Goal: Task Accomplishment & Management: Manage account settings

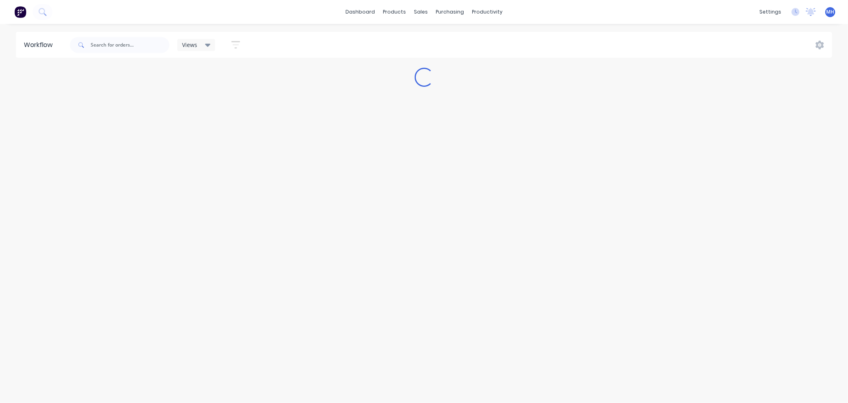
click at [829, 13] on span "MH" at bounding box center [831, 11] width 8 height 7
click at [781, 97] on button "Sign out" at bounding box center [781, 99] width 105 height 16
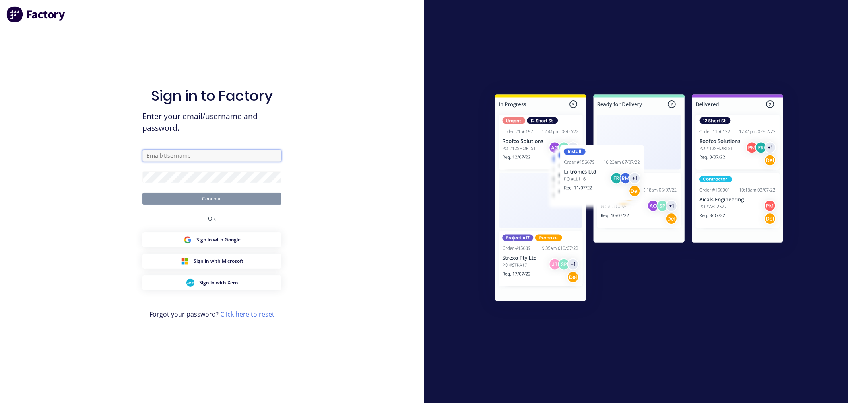
type input "[PERSON_NAME][EMAIL_ADDRESS][DOMAIN_NAME]"
click at [244, 197] on button "Continue" at bounding box center [211, 199] width 139 height 12
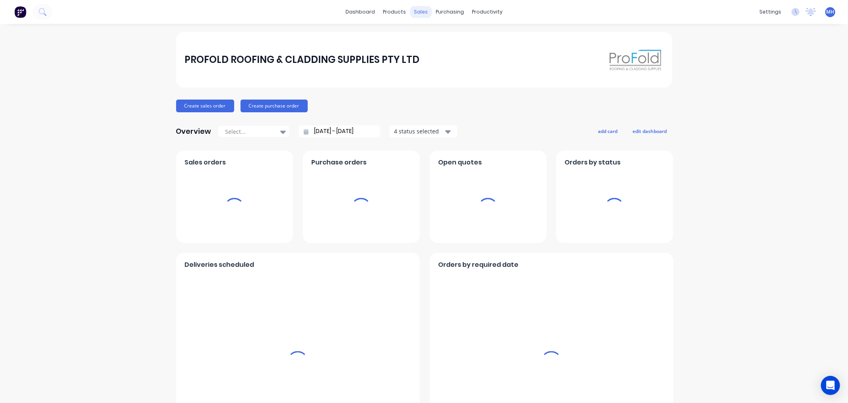
click at [414, 12] on div "sales" at bounding box center [421, 12] width 22 height 12
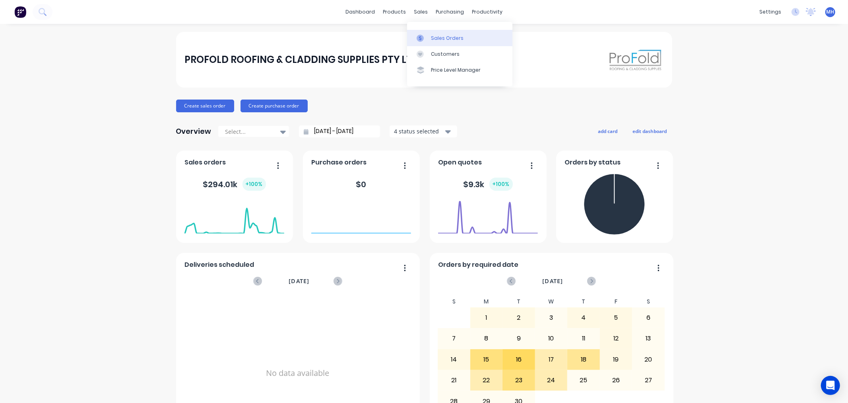
click at [428, 33] on link "Sales Orders" at bounding box center [459, 38] width 105 height 16
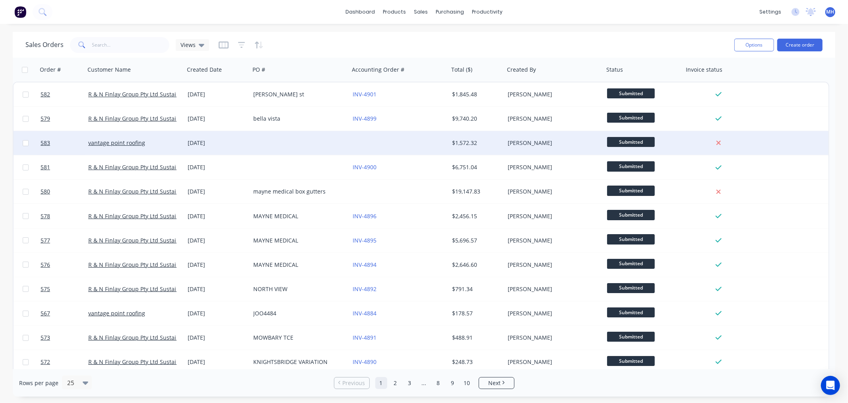
click at [240, 146] on div "[DATE]" at bounding box center [217, 143] width 59 height 8
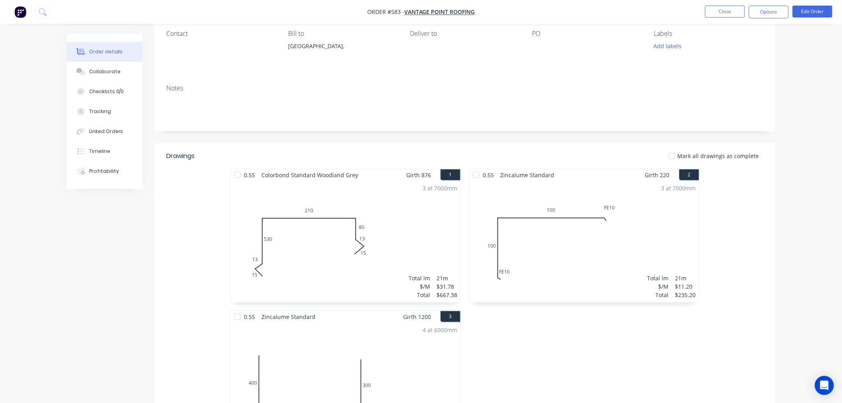
scroll to position [67, 0]
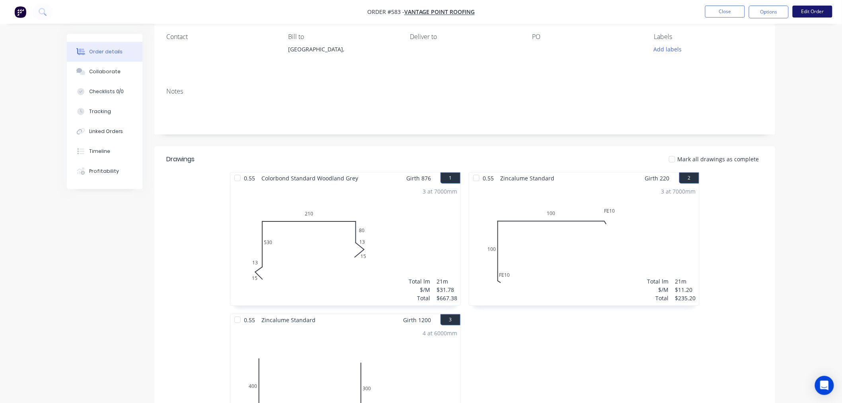
click at [824, 6] on button "Edit Order" at bounding box center [812, 12] width 40 height 12
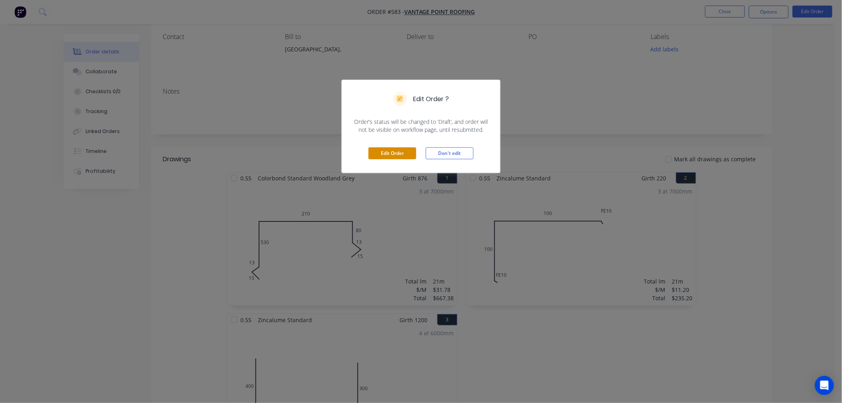
click at [382, 153] on button "Edit Order" at bounding box center [392, 153] width 48 height 12
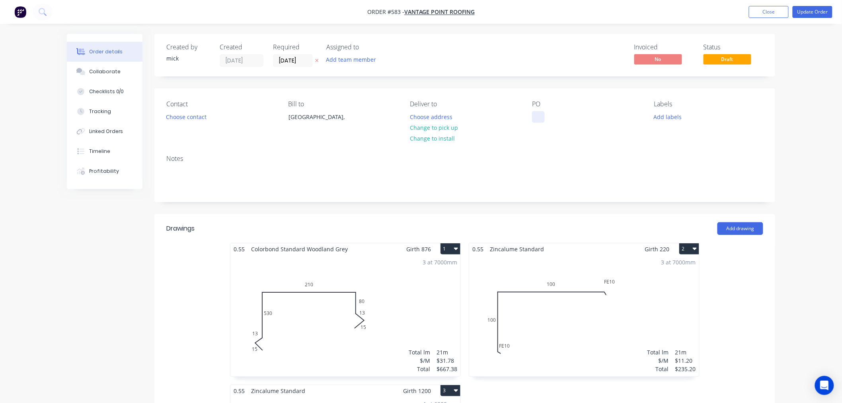
click at [543, 111] on div at bounding box center [538, 117] width 13 height 12
click at [182, 113] on button "Choose contact" at bounding box center [186, 116] width 49 height 11
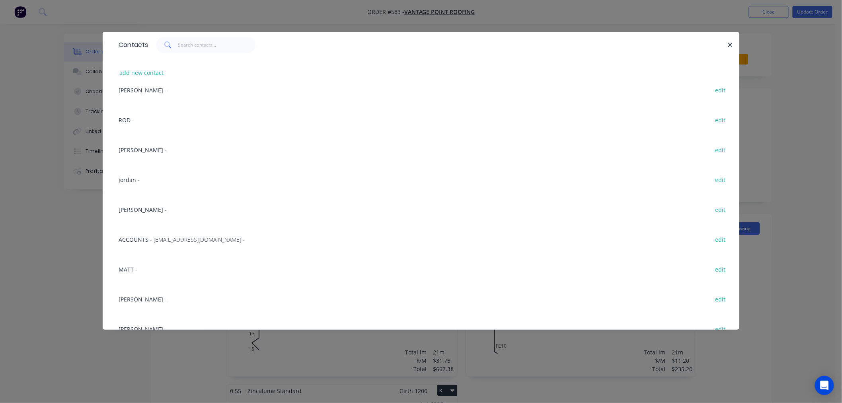
scroll to position [73, 0]
click at [137, 265] on span "-" at bounding box center [136, 269] width 2 height 8
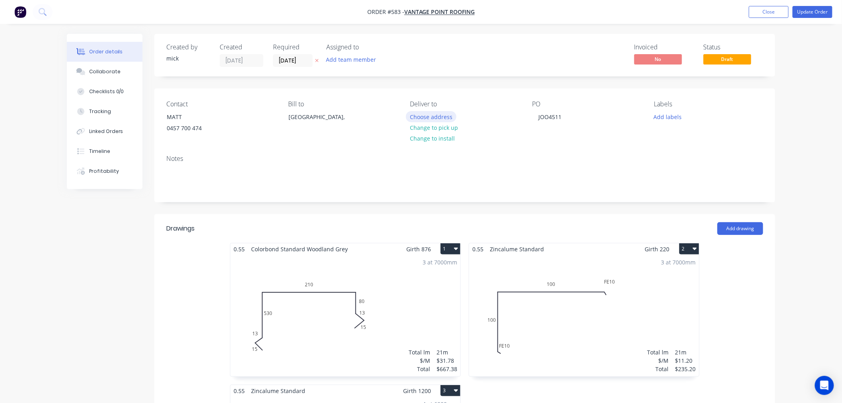
click at [425, 117] on button "Choose address" at bounding box center [431, 116] width 51 height 11
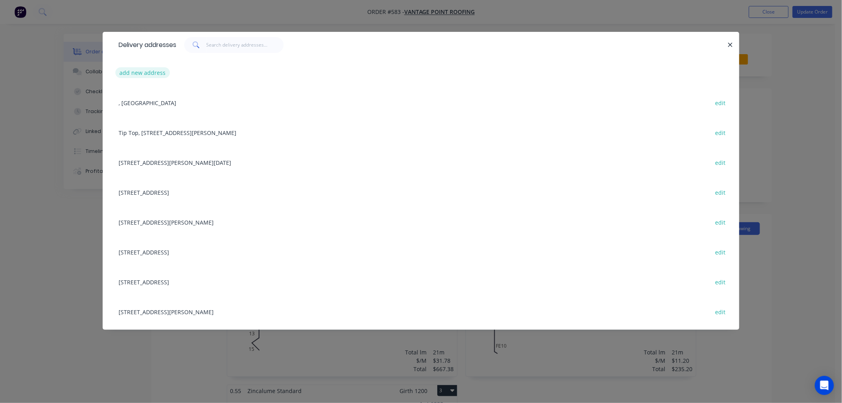
click at [152, 72] on button "add new address" at bounding box center [142, 72] width 54 height 11
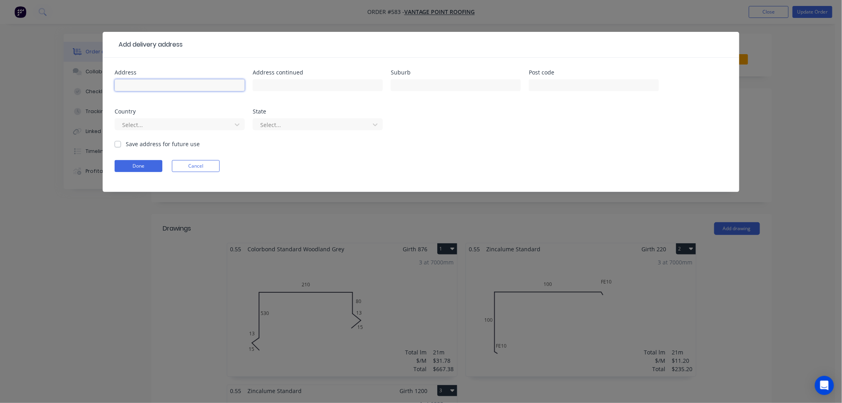
click at [169, 86] on input "text" at bounding box center [180, 85] width 130 height 12
type input "[STREET_ADDRESS]"
type input "MEADOWBROOK"
click at [594, 84] on input "text" at bounding box center [594, 85] width 130 height 12
type input "4131"
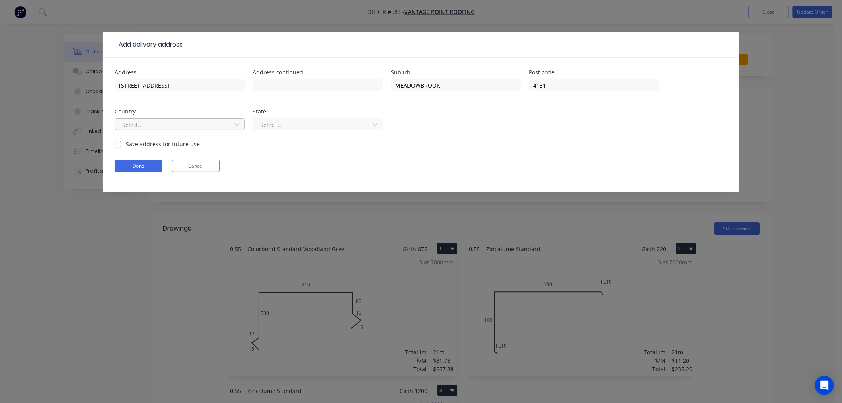
click at [190, 129] on div at bounding box center [174, 125] width 106 height 10
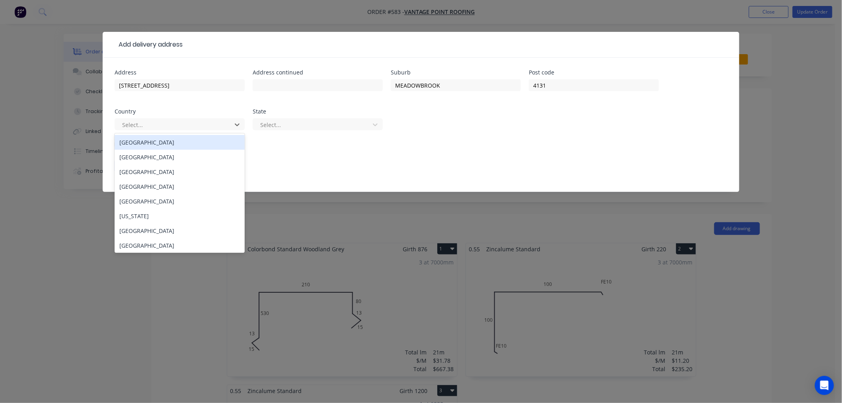
click at [170, 142] on div "[GEOGRAPHIC_DATA]" at bounding box center [180, 142] width 130 height 15
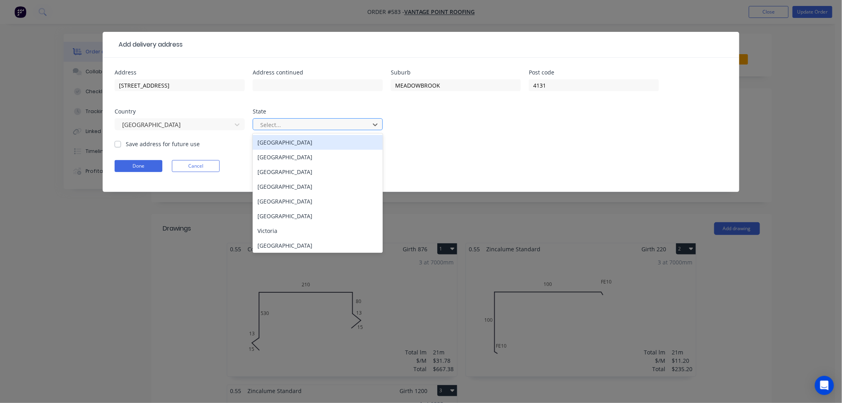
click at [281, 119] on div "Select..." at bounding box center [312, 125] width 111 height 12
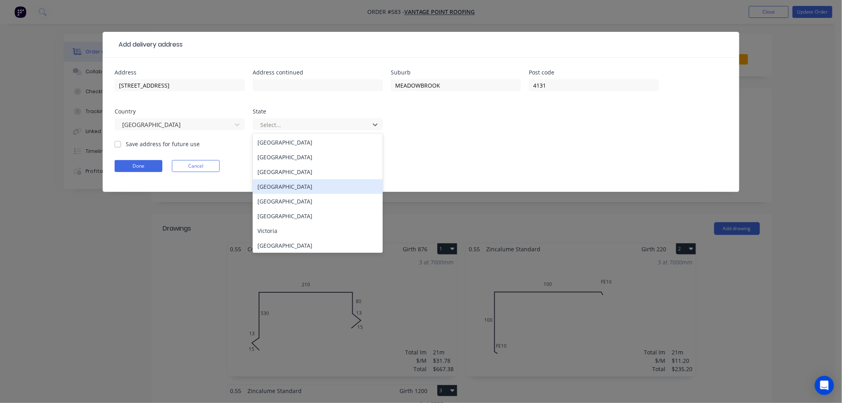
click at [270, 191] on div "[GEOGRAPHIC_DATA]" at bounding box center [318, 186] width 130 height 15
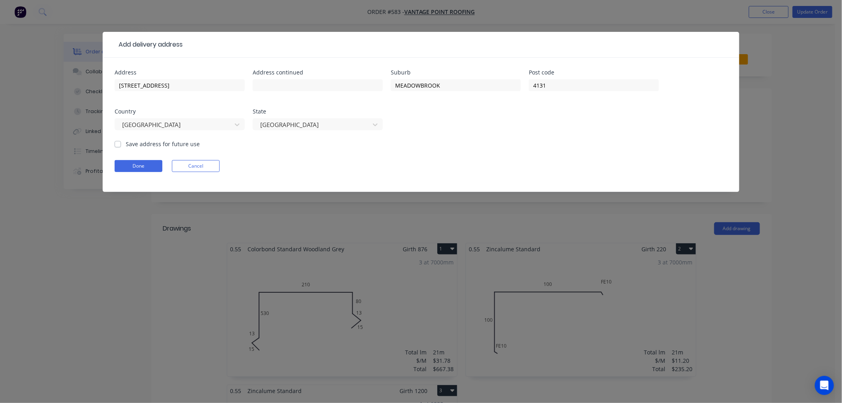
click at [126, 144] on label "Save address for future use" at bounding box center [163, 144] width 74 height 8
click at [118, 144] on input "Save address for future use" at bounding box center [118, 144] width 6 height 8
checkbox input "true"
click at [121, 166] on button "Done" at bounding box center [139, 166] width 48 height 12
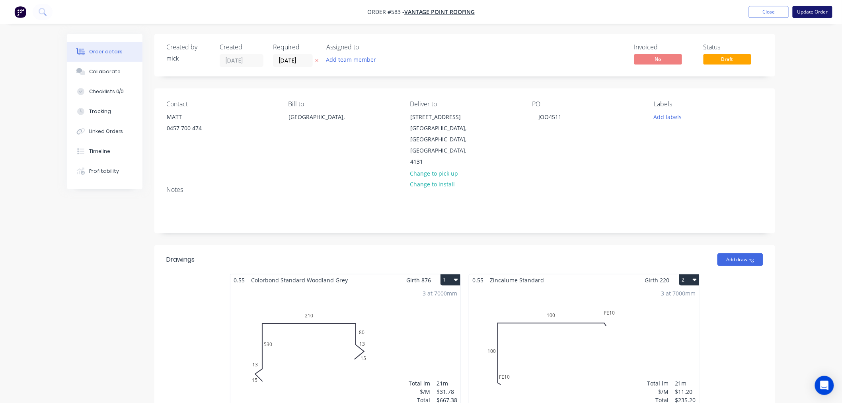
click at [825, 6] on button "Update Order" at bounding box center [812, 12] width 40 height 12
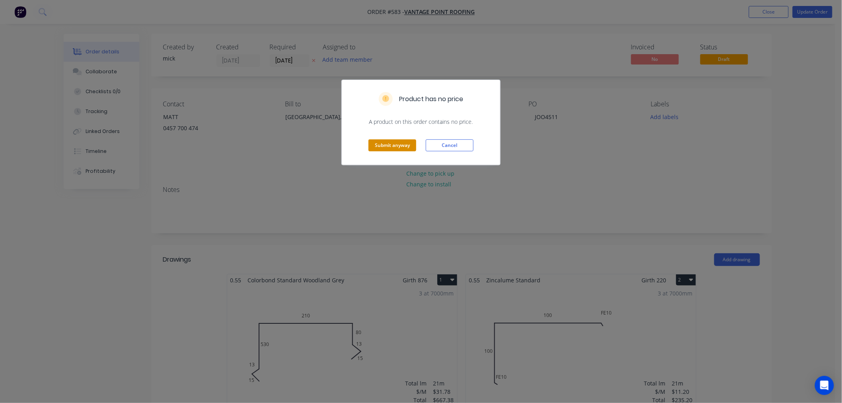
click at [392, 148] on button "Submit anyway" at bounding box center [392, 145] width 48 height 12
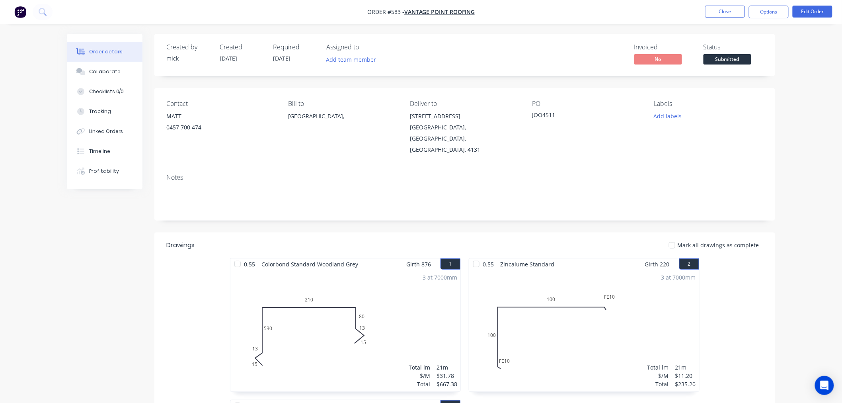
click at [772, 1] on nav "Order #583 - vantage point roofing Close Options Edit Order" at bounding box center [421, 12] width 842 height 24
click at [769, 9] on button "Options" at bounding box center [769, 12] width 40 height 13
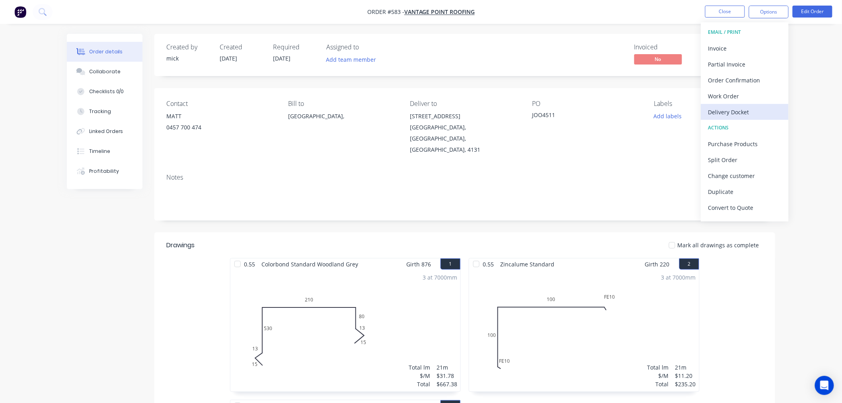
click at [724, 116] on div "Delivery Docket" at bounding box center [744, 112] width 73 height 12
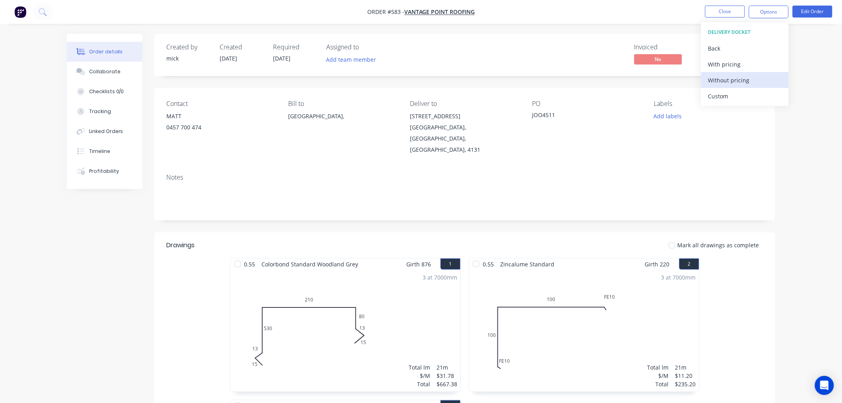
click at [729, 78] on div "Without pricing" at bounding box center [744, 80] width 73 height 12
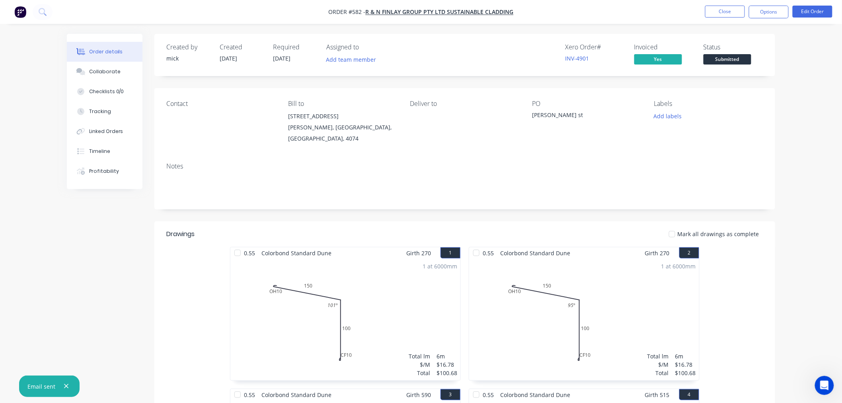
click at [20, 11] on img "button" at bounding box center [20, 12] width 12 height 12
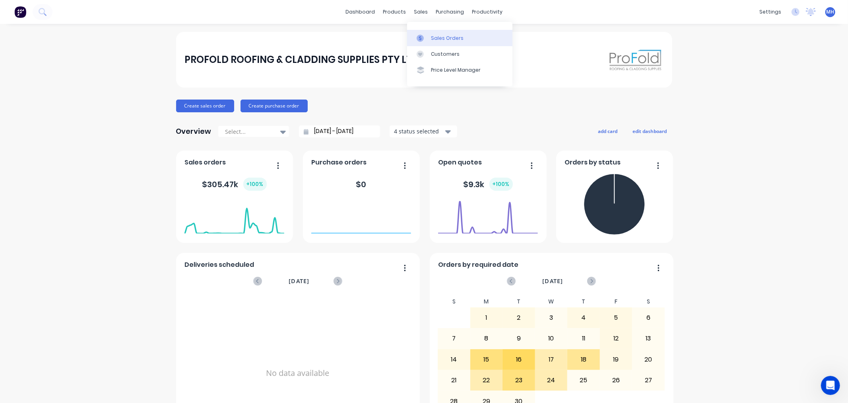
click at [447, 38] on div "Sales Orders" at bounding box center [447, 38] width 33 height 7
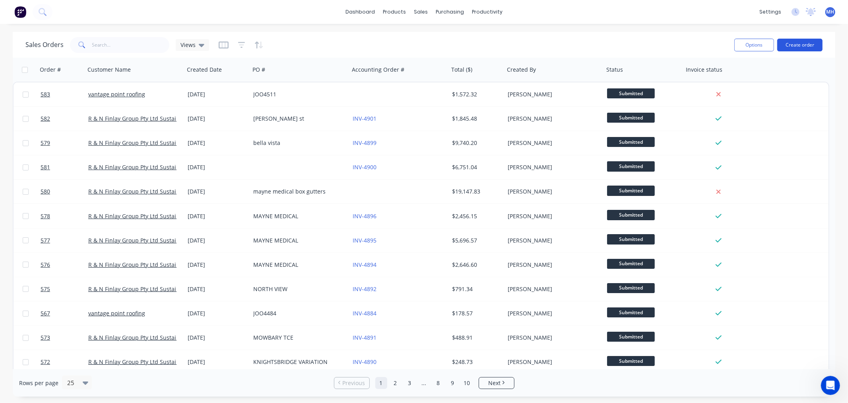
click at [794, 43] on button "Create order" at bounding box center [800, 45] width 45 height 13
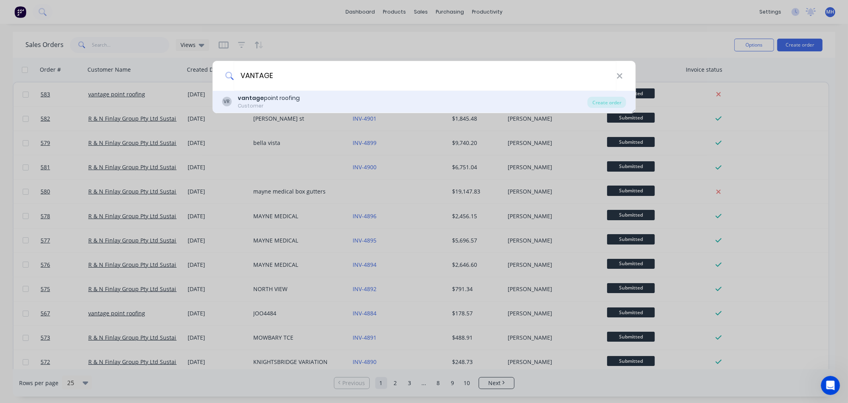
type input "VANTAGE"
click at [296, 104] on div "Customer" at bounding box center [269, 105] width 62 height 7
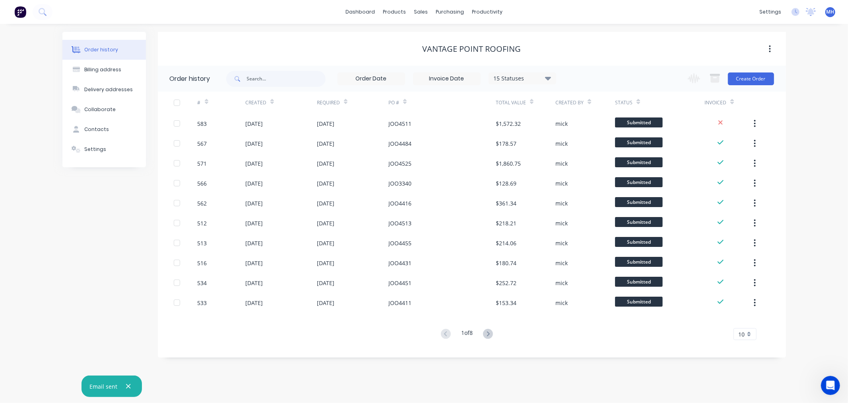
click at [748, 87] on div "Change order status Waiting on Supplier Submitted Flashings Panels Order Checke…" at bounding box center [728, 79] width 91 height 26
click at [751, 80] on button "Create Order" at bounding box center [751, 78] width 46 height 13
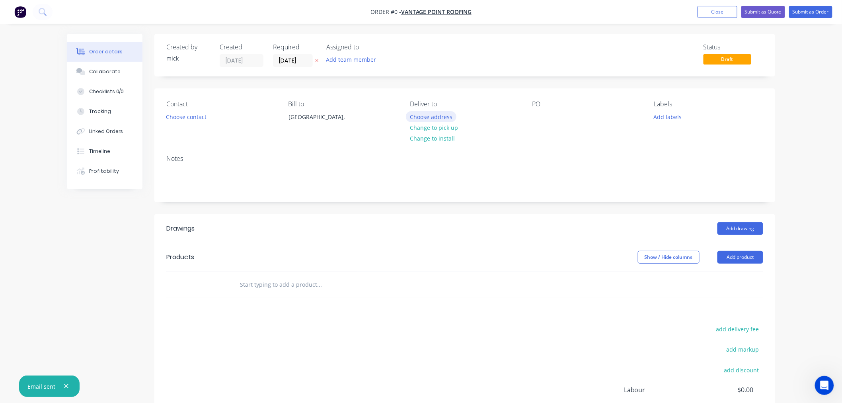
click at [439, 118] on button "Choose address" at bounding box center [431, 116] width 51 height 11
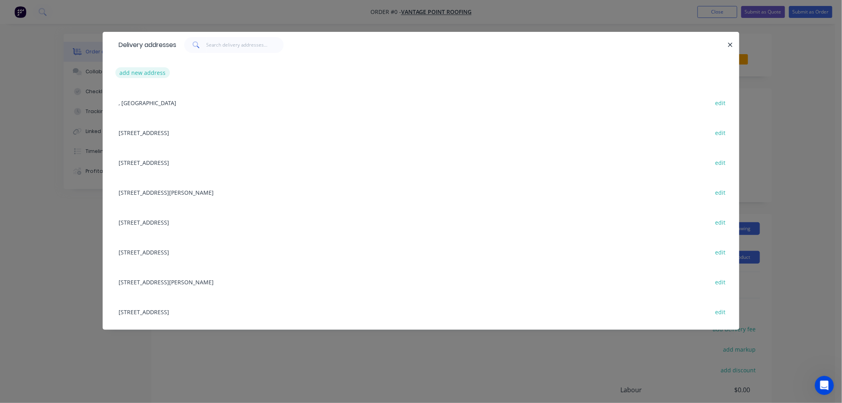
click at [157, 72] on button "add new address" at bounding box center [142, 72] width 54 height 11
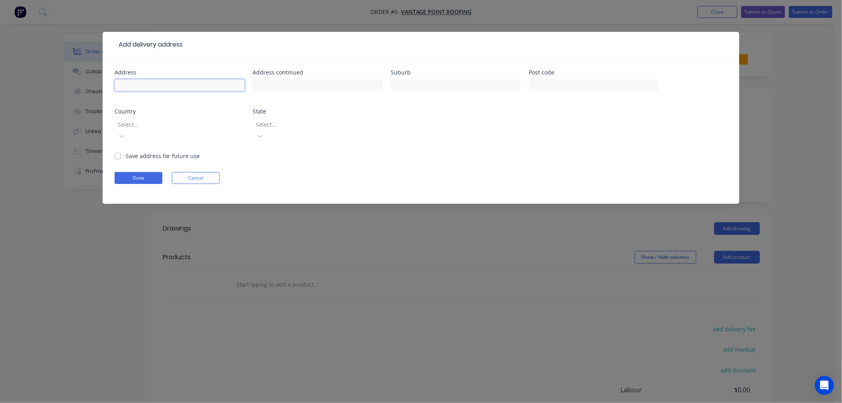
click at [196, 88] on input "text" at bounding box center [180, 85] width 130 height 12
type input "11 MARY ST"
click at [290, 80] on input "text" at bounding box center [318, 85] width 130 height 12
type input "WOODEND"
drag, startPoint x: 319, startPoint y: 86, endPoint x: 207, endPoint y: 70, distance: 113.7
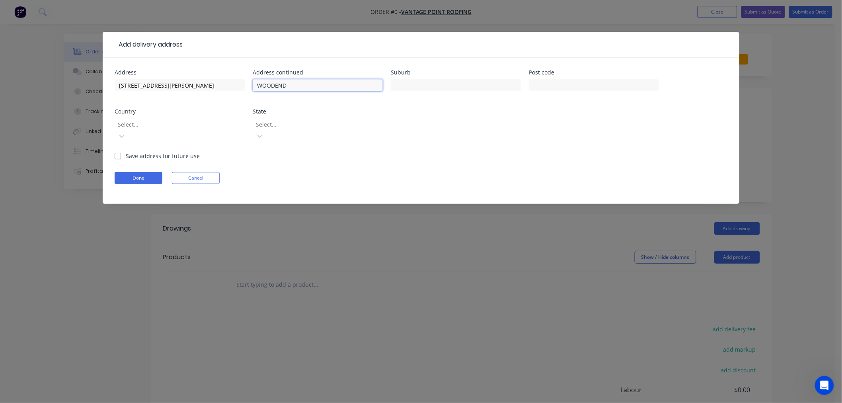
click at [207, 70] on div "Address 11 MARY ST Address continued WOODEND Suburb Post code Country Select...…" at bounding box center [421, 111] width 613 height 82
click at [416, 80] on input "text" at bounding box center [456, 85] width 130 height 12
paste input "WOODEND"
type input "WOODEND"
click at [551, 82] on input "text" at bounding box center [594, 85] width 130 height 12
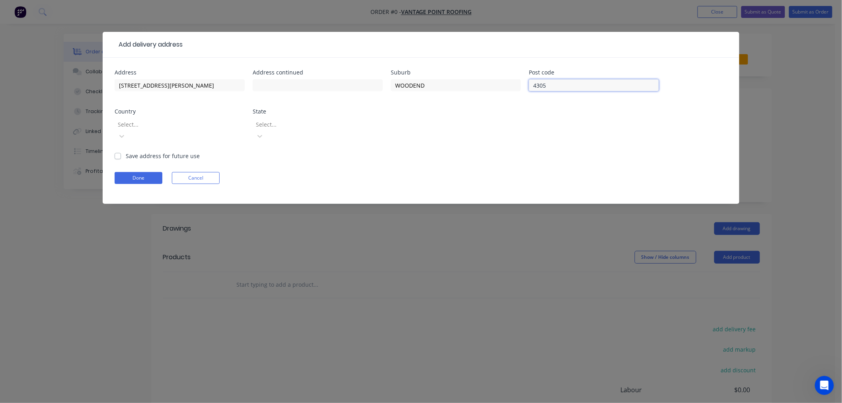
type input "4305"
click at [182, 122] on div at bounding box center [174, 124] width 115 height 10
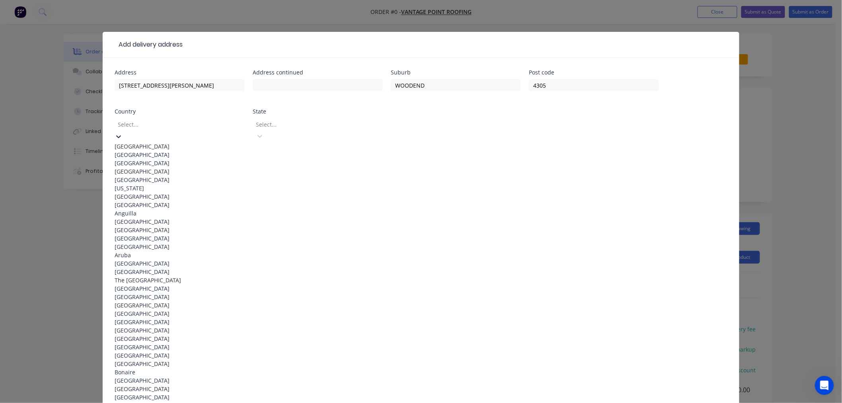
click at [173, 146] on div "[GEOGRAPHIC_DATA]" at bounding box center [180, 146] width 130 height 8
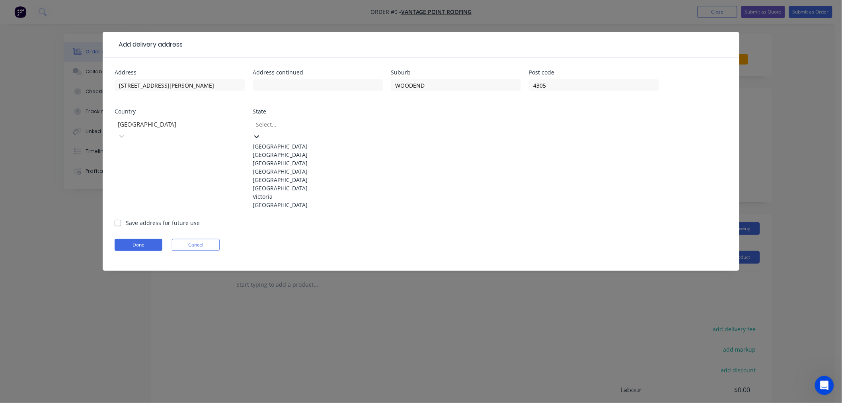
click at [300, 123] on div at bounding box center [312, 124] width 115 height 10
click at [294, 175] on div "[GEOGRAPHIC_DATA]" at bounding box center [318, 171] width 130 height 8
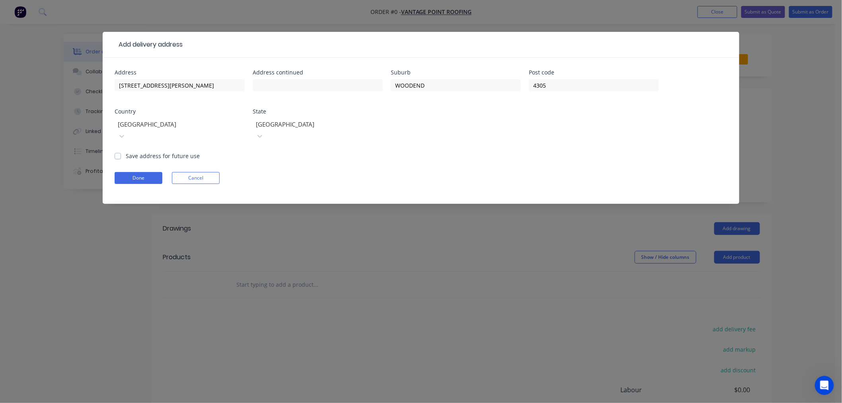
click at [126, 152] on label "Save address for future use" at bounding box center [163, 156] width 74 height 8
click at [117, 152] on input "Save address for future use" at bounding box center [118, 156] width 6 height 8
checkbox input "true"
click at [139, 172] on button "Done" at bounding box center [139, 178] width 48 height 12
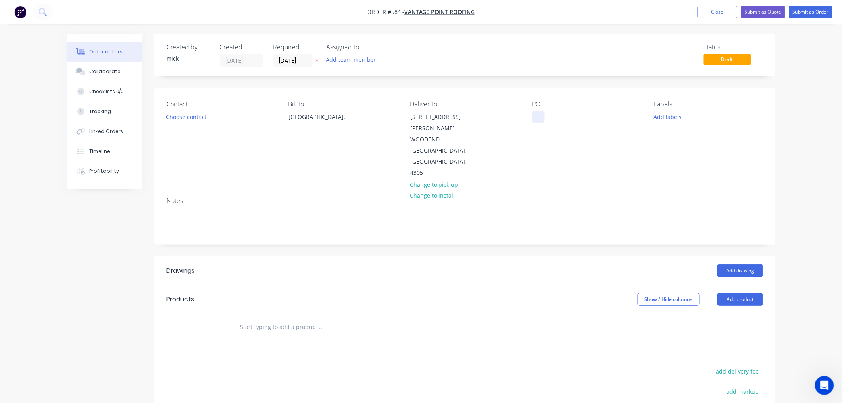
click at [542, 115] on div at bounding box center [538, 117] width 13 height 12
click at [196, 114] on button "Choose contact" at bounding box center [186, 116] width 49 height 11
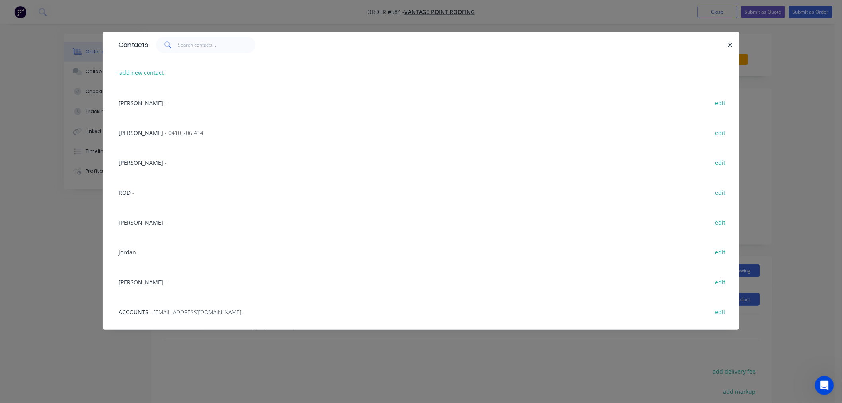
click at [138, 286] on div "michael - edit" at bounding box center [421, 281] width 613 height 30
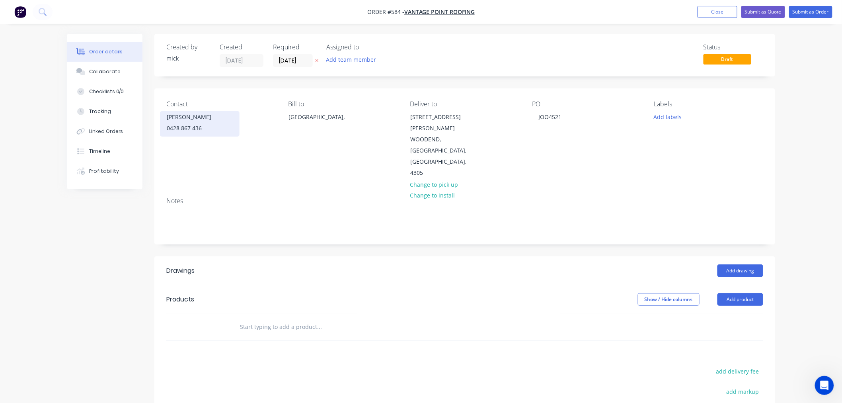
click at [196, 128] on div "0428 867 436" at bounding box center [200, 128] width 66 height 11
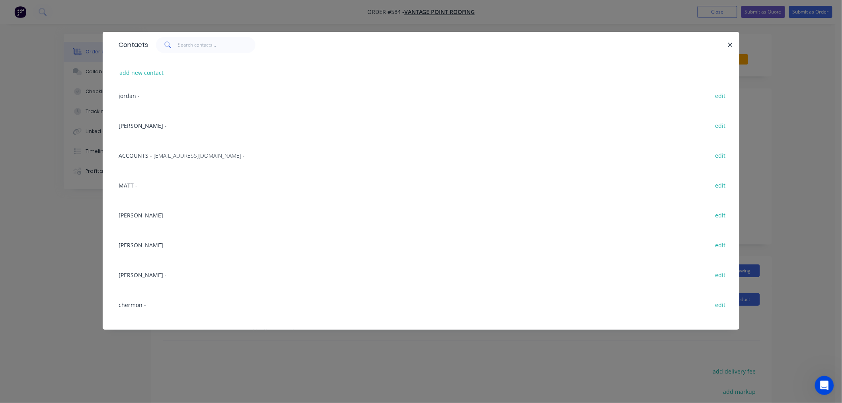
scroll to position [177, 0]
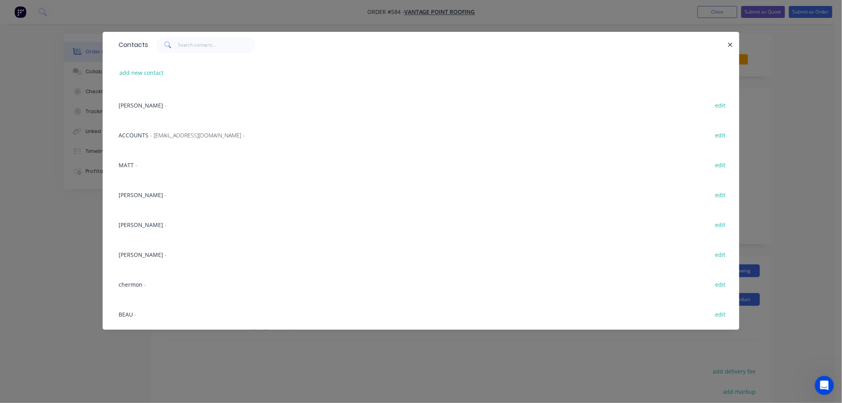
click at [156, 224] on div "MICHAEL - edit" at bounding box center [421, 224] width 613 height 30
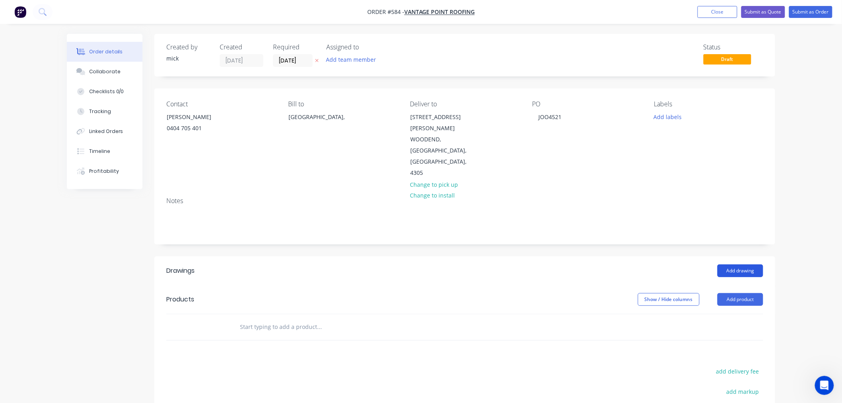
click at [737, 264] on button "Add drawing" at bounding box center [740, 270] width 46 height 13
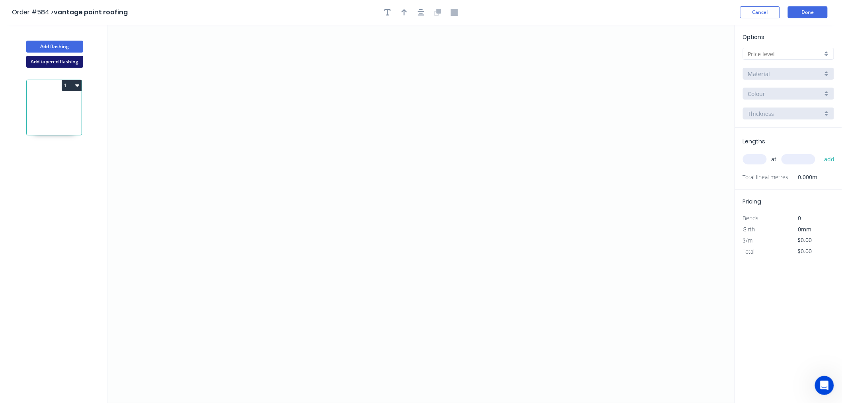
click at [65, 62] on button "Add tapered flashing" at bounding box center [54, 62] width 57 height 12
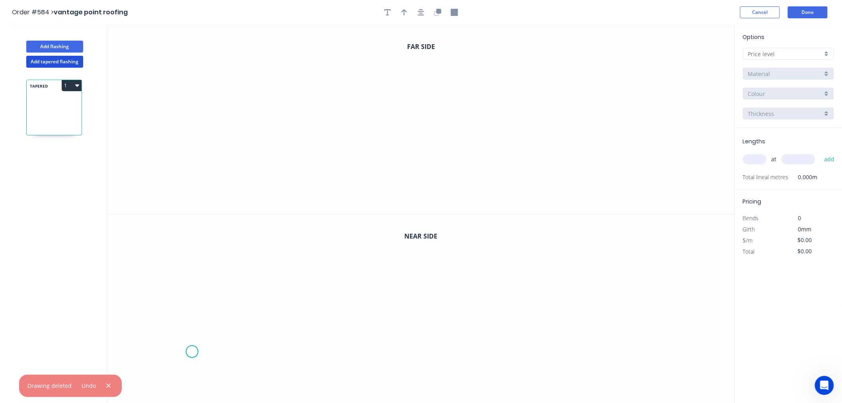
click at [192, 351] on icon "0" at bounding box center [420, 308] width 627 height 189
click at [229, 311] on icon "0" at bounding box center [420, 308] width 627 height 189
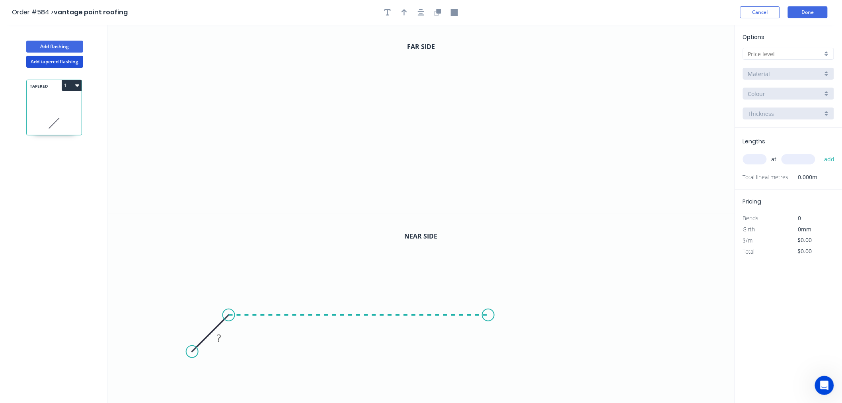
click at [489, 313] on icon "0 ?" at bounding box center [420, 308] width 627 height 189
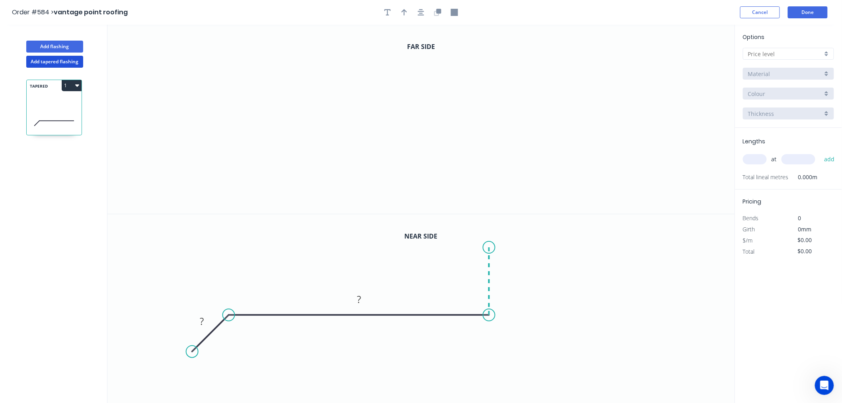
click at [489, 247] on icon at bounding box center [489, 281] width 0 height 68
click at [541, 247] on icon "0 ? ? ?" at bounding box center [420, 308] width 627 height 189
click at [543, 223] on icon "0 ? ? ? ?" at bounding box center [420, 308] width 627 height 189
click at [543, 223] on circle at bounding box center [541, 223] width 12 height 12
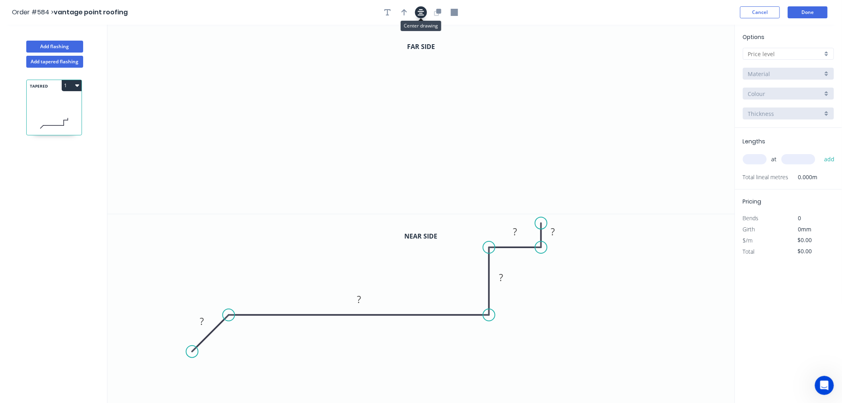
click at [424, 14] on button "button" at bounding box center [421, 12] width 12 height 12
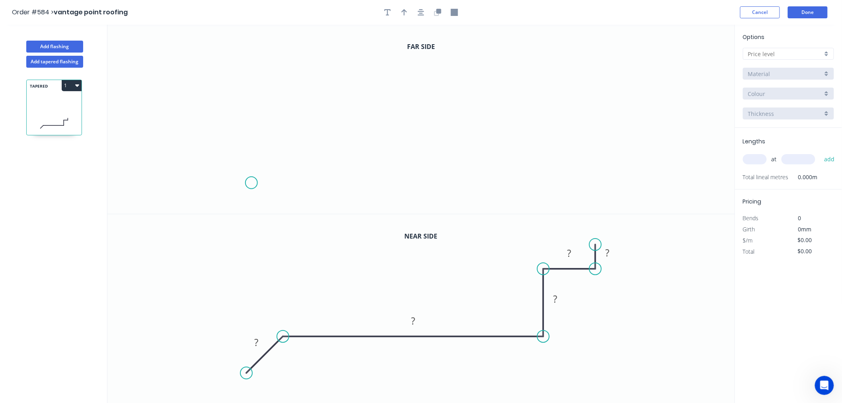
click at [251, 183] on icon "0" at bounding box center [420, 119] width 627 height 189
click at [277, 154] on icon "0" at bounding box center [420, 119] width 627 height 189
click at [494, 160] on icon "0 ?" at bounding box center [420, 119] width 627 height 189
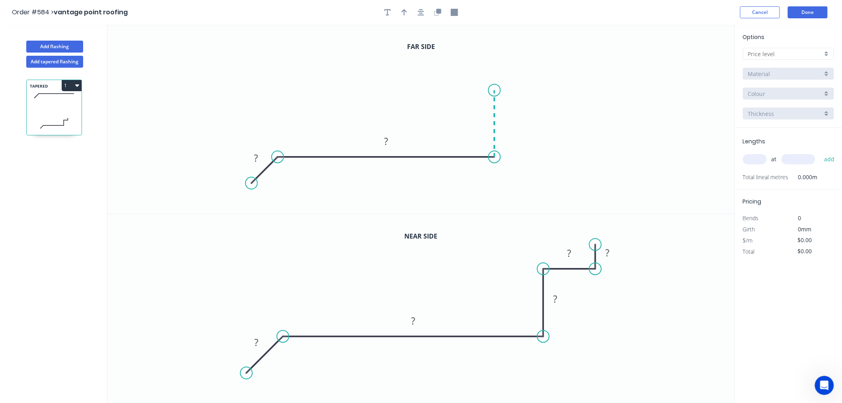
click at [494, 90] on icon at bounding box center [494, 123] width 0 height 67
click at [561, 93] on icon "0 ? ? ?" at bounding box center [420, 119] width 627 height 189
click at [563, 56] on icon "0 ? ? ? ?" at bounding box center [420, 119] width 627 height 189
click at [563, 56] on circle at bounding box center [560, 57] width 12 height 12
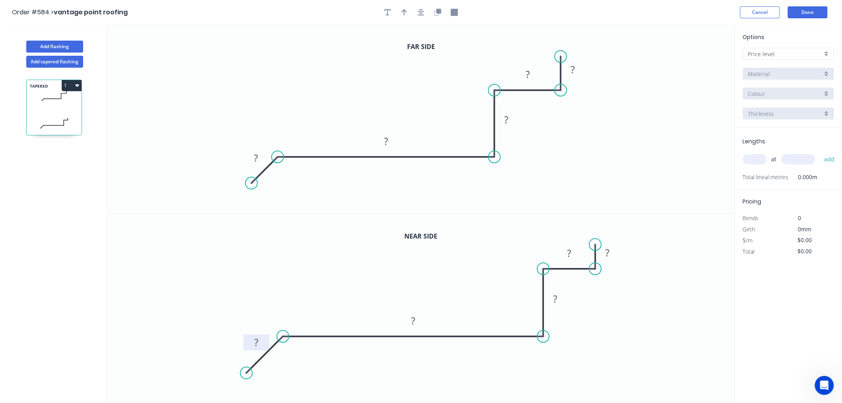
click at [259, 340] on rect at bounding box center [256, 342] width 16 height 11
click at [621, 339] on icon "0 30 420 400 50 50" at bounding box center [420, 308] width 627 height 189
click at [265, 156] on rect at bounding box center [256, 158] width 26 height 16
click at [262, 158] on rect at bounding box center [256, 158] width 16 height 11
click at [515, 117] on rect at bounding box center [506, 120] width 26 height 16
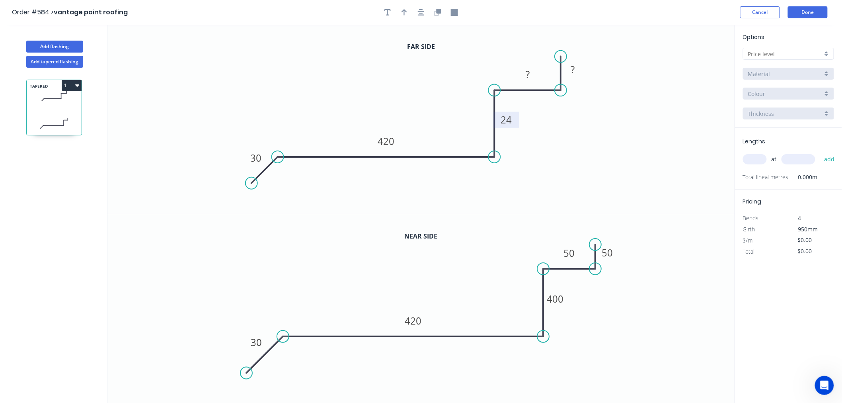
click at [513, 119] on rect at bounding box center [506, 120] width 16 height 11
click at [798, 48] on div at bounding box center [788, 54] width 91 height 12
click at [796, 64] on div "A" at bounding box center [788, 69] width 90 height 14
type input "A"
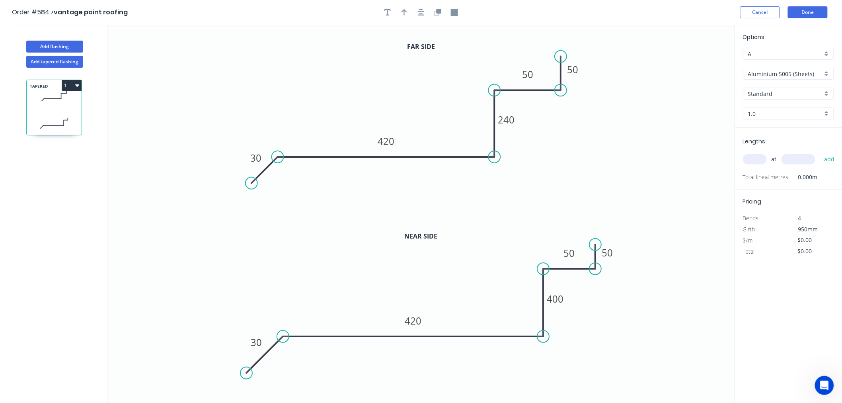
click at [794, 78] on div "Aluminium 5005 (Sheets)" at bounding box center [788, 74] width 91 height 12
click at [797, 132] on div "Colorbond Standard" at bounding box center [788, 131] width 90 height 14
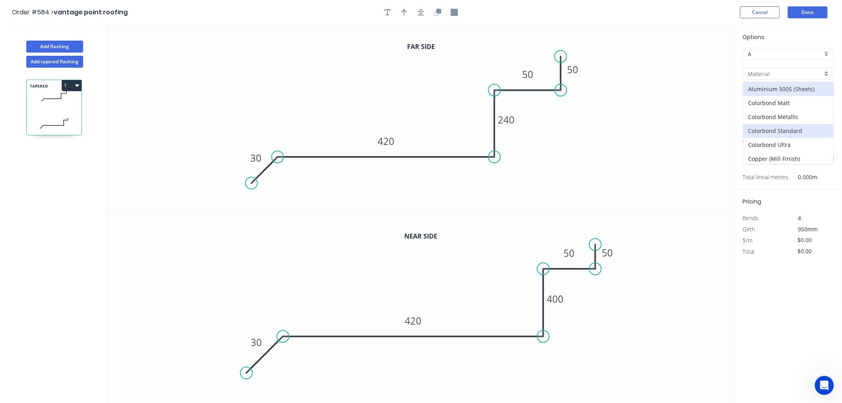
type input "Colorbond Standard"
type input "Basalt"
type input "0.55"
type input "$33.18"
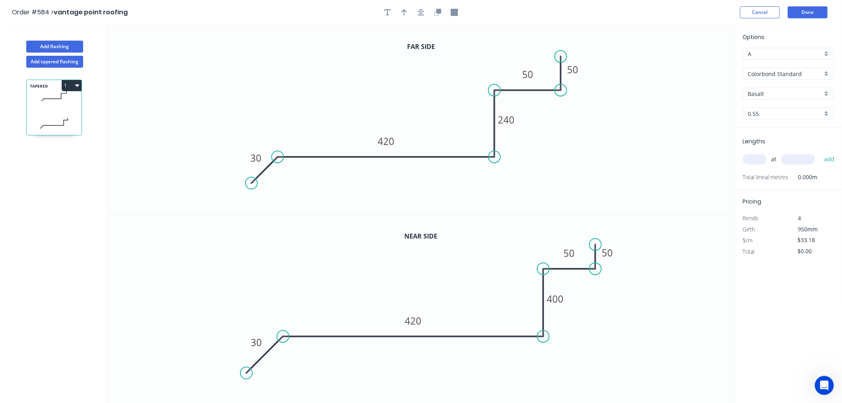
click at [789, 95] on input "Basalt" at bounding box center [785, 93] width 74 height 8
click at [771, 128] on div "Manor Red" at bounding box center [788, 130] width 90 height 14
type input "Manor Red"
click at [753, 157] on input "text" at bounding box center [755, 159] width 24 height 10
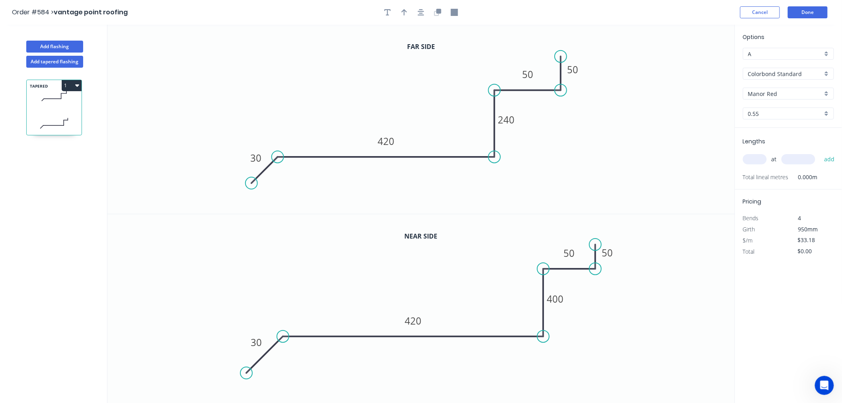
click at [753, 157] on input "text" at bounding box center [755, 159] width 24 height 10
type input "1"
type input "2000"
click at [820, 152] on button "add" at bounding box center [829, 159] width 19 height 14
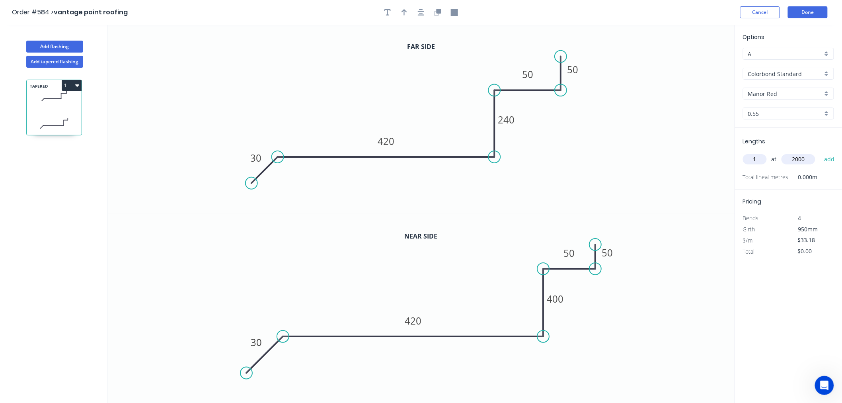
type input "$66.36"
click at [817, 13] on button "Done" at bounding box center [808, 12] width 40 height 12
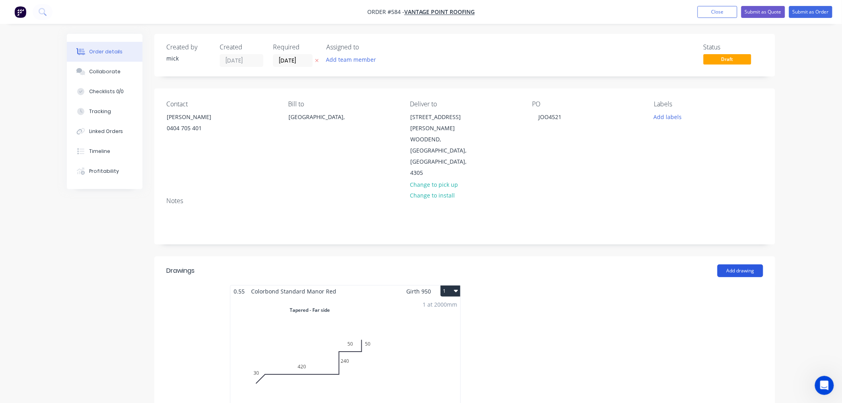
click at [737, 264] on button "Add drawing" at bounding box center [740, 270] width 46 height 13
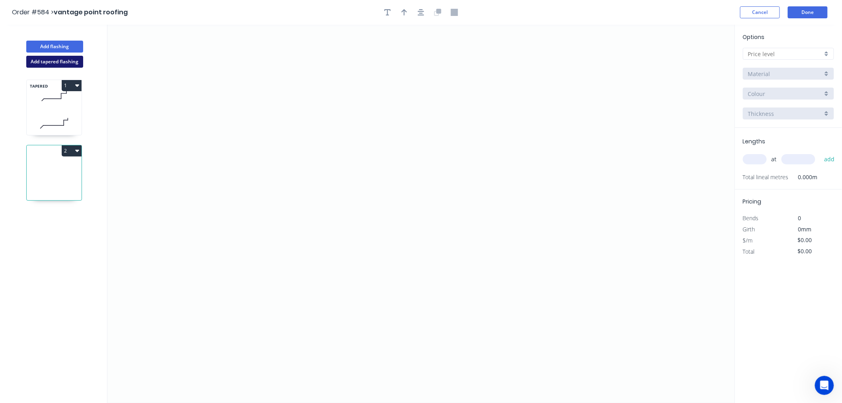
click at [66, 62] on button "Add tapered flashing" at bounding box center [54, 62] width 57 height 12
click at [240, 259] on icon "0" at bounding box center [420, 308] width 627 height 189
click at [237, 301] on icon "0" at bounding box center [420, 308] width 627 height 189
click at [328, 305] on icon "0 ?" at bounding box center [420, 308] width 627 height 189
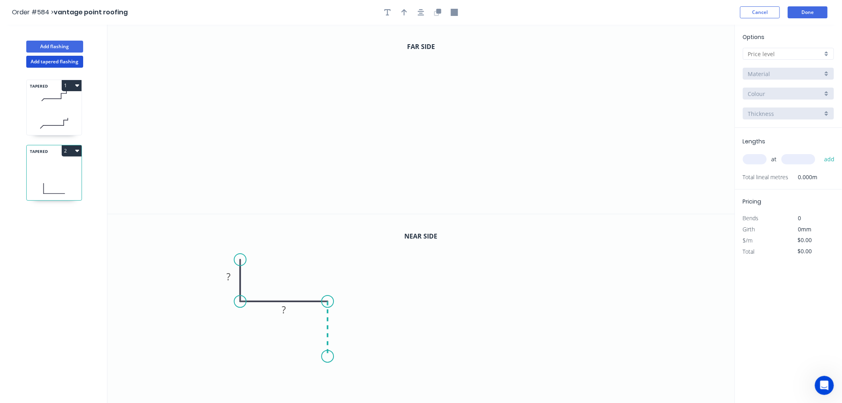
click at [327, 356] on icon "0 ? ?" at bounding box center [420, 308] width 627 height 189
click at [528, 343] on icon "0 ? ? ?" at bounding box center [420, 308] width 627 height 189
click at [567, 382] on icon "0 ? ? ? ?" at bounding box center [420, 308] width 627 height 189
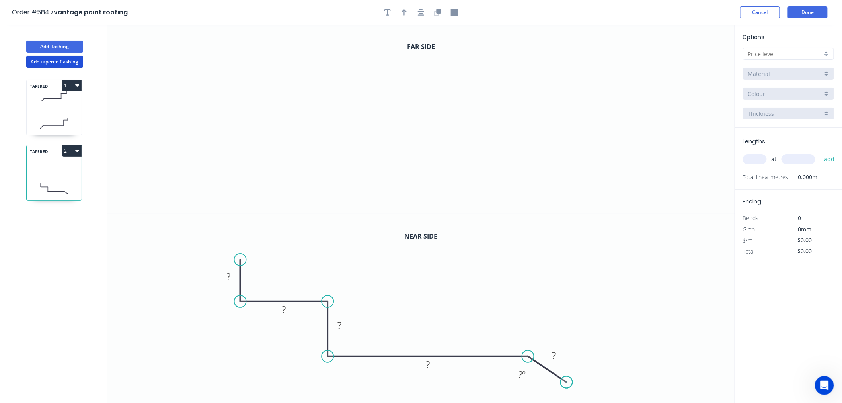
click at [567, 382] on circle at bounding box center [567, 382] width 12 height 12
click at [241, 64] on icon "0" at bounding box center [420, 119] width 627 height 189
click at [239, 111] on icon "0" at bounding box center [420, 119] width 627 height 189
click at [371, 106] on icon "0 ?" at bounding box center [420, 119] width 627 height 189
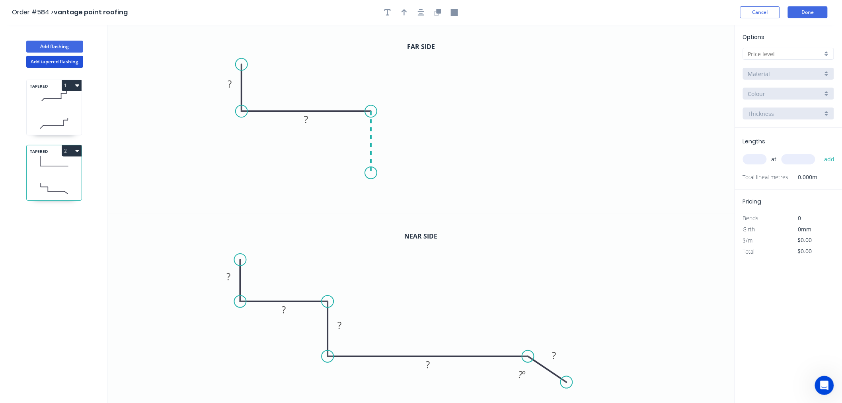
click at [372, 173] on icon "0 ? ?" at bounding box center [420, 119] width 627 height 189
click at [601, 161] on icon "0 ? ? ?" at bounding box center [420, 119] width 627 height 189
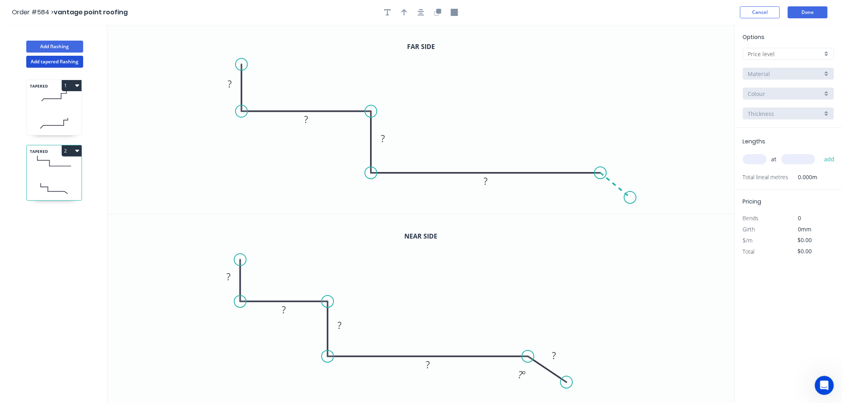
click at [630, 198] on icon "0 ? ? ? ?" at bounding box center [420, 119] width 627 height 189
click at [630, 198] on circle at bounding box center [630, 197] width 12 height 12
click at [232, 276] on rect at bounding box center [228, 276] width 16 height 11
click at [231, 84] on tspan "?" at bounding box center [230, 83] width 4 height 13
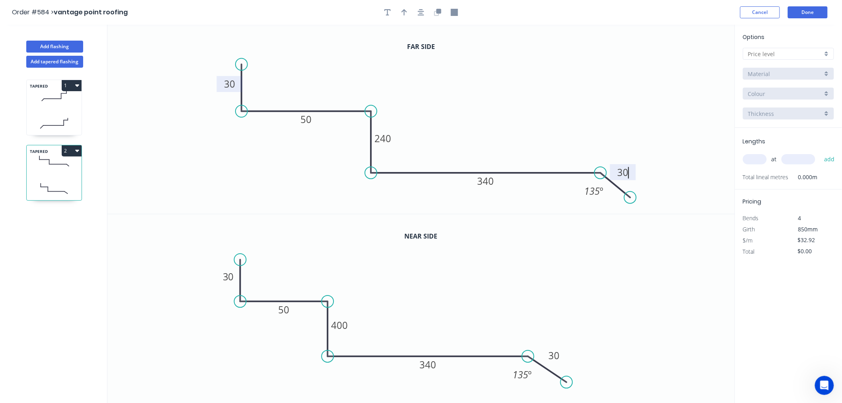
click at [807, 56] on input "text" at bounding box center [785, 54] width 74 height 8
type input "$30.92"
click at [784, 62] on div "A" at bounding box center [788, 69] width 90 height 14
type input "A"
type input "$0.00"
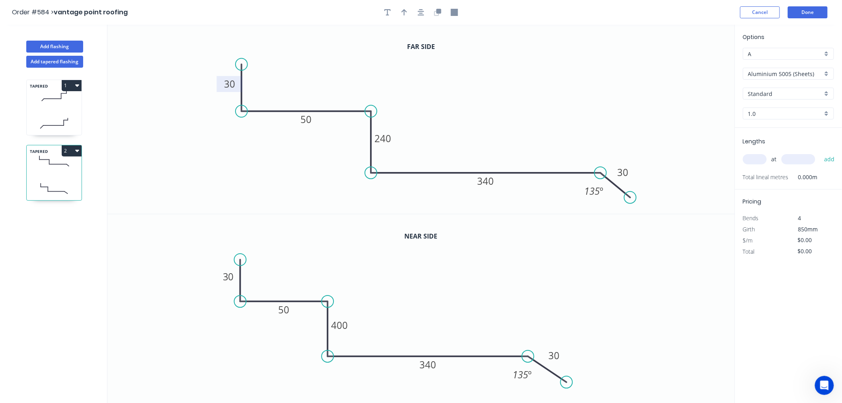
click at [777, 74] on input "Aluminium 5005 (Sheets)" at bounding box center [785, 74] width 74 height 8
click at [776, 125] on div "Colorbond Standard" at bounding box center [788, 131] width 90 height 14
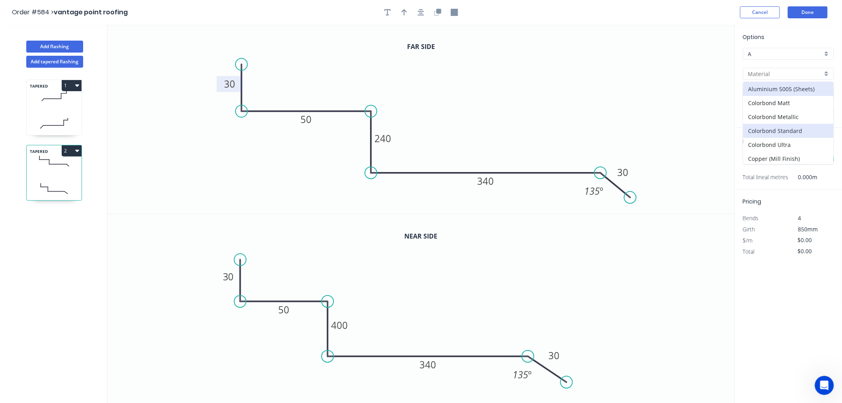
type input "Colorbond Standard"
type input "Basalt"
type input "0.55"
type input "$30.92"
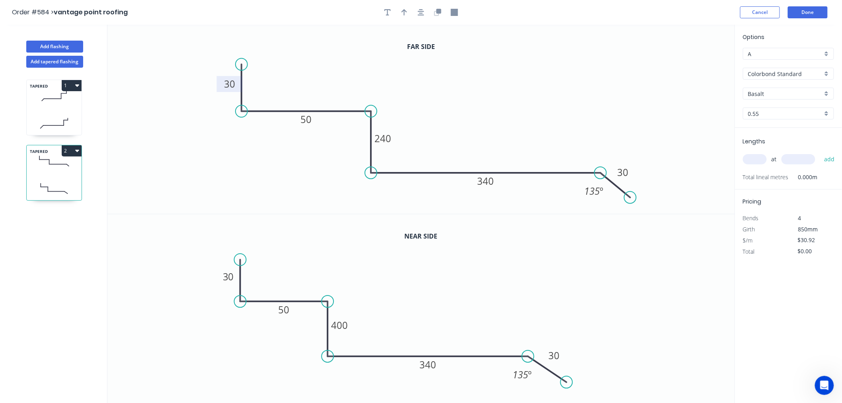
click at [773, 93] on input "Basalt" at bounding box center [785, 93] width 74 height 8
click at [770, 130] on div "Manor Red" at bounding box center [788, 130] width 90 height 14
type input "Manor Red"
click at [762, 160] on input "text" at bounding box center [755, 159] width 24 height 10
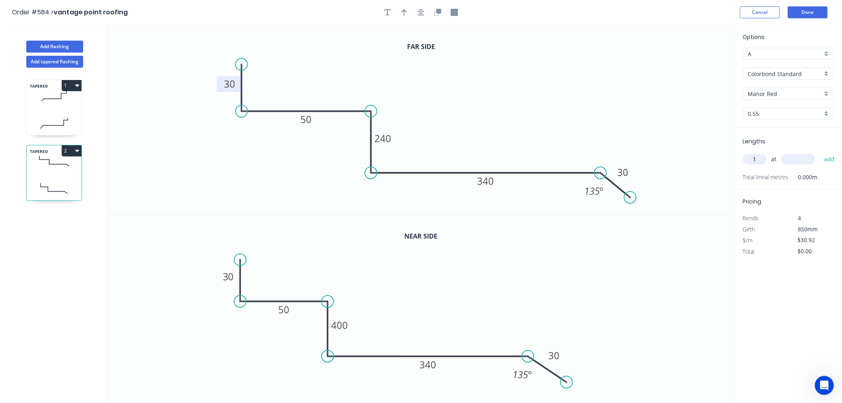
type input "1"
type input "2000"
click at [820, 152] on button "add" at bounding box center [829, 159] width 19 height 14
type input "$61.84"
click at [801, 10] on button "Done" at bounding box center [808, 12] width 40 height 12
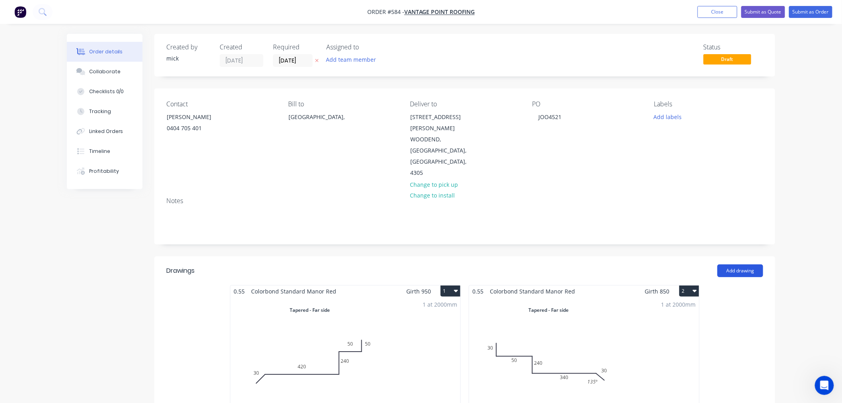
click at [750, 264] on button "Add drawing" at bounding box center [740, 270] width 46 height 13
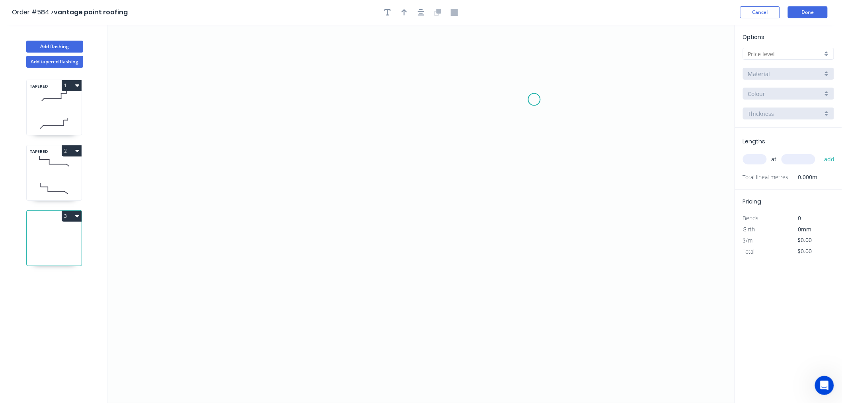
click at [534, 99] on icon "0" at bounding box center [420, 214] width 627 height 378
click at [534, 156] on icon "0" at bounding box center [420, 214] width 627 height 378
click at [431, 150] on icon "0 ?" at bounding box center [420, 214] width 627 height 378
click at [426, 272] on icon "0 ? ?" at bounding box center [420, 214] width 627 height 378
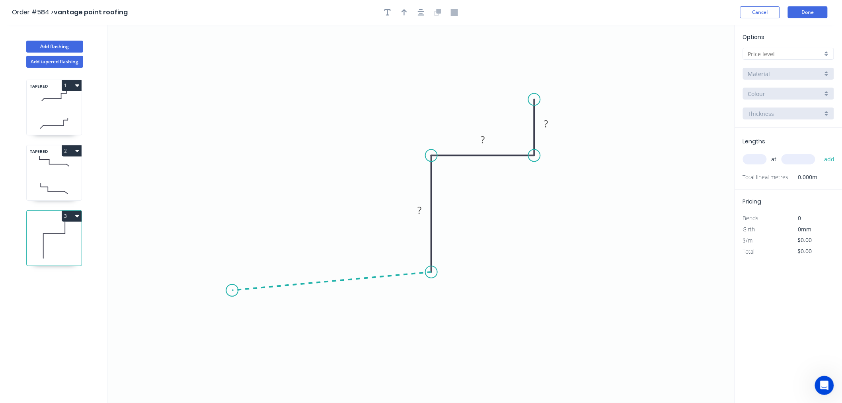
click at [232, 290] on icon "0 ? ? ?" at bounding box center [420, 214] width 627 height 378
click at [193, 315] on icon "0 ? ? ? ? ? º" at bounding box center [420, 214] width 627 height 378
click at [551, 124] on rect at bounding box center [546, 124] width 16 height 11
click at [487, 141] on rect at bounding box center [483, 140] width 16 height 11
click at [446, 206] on rect at bounding box center [443, 210] width 16 height 11
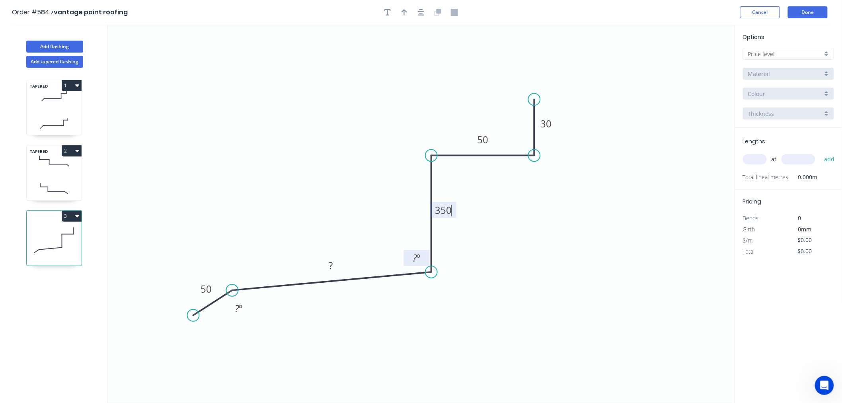
click at [416, 260] on tspan "?" at bounding box center [415, 257] width 4 height 13
click at [337, 262] on rect at bounding box center [331, 265] width 16 height 11
type input "$26.66"
click at [204, 289] on tspan "50" at bounding box center [205, 288] width 11 height 13
click at [239, 307] on tspan "º" at bounding box center [241, 308] width 4 height 13
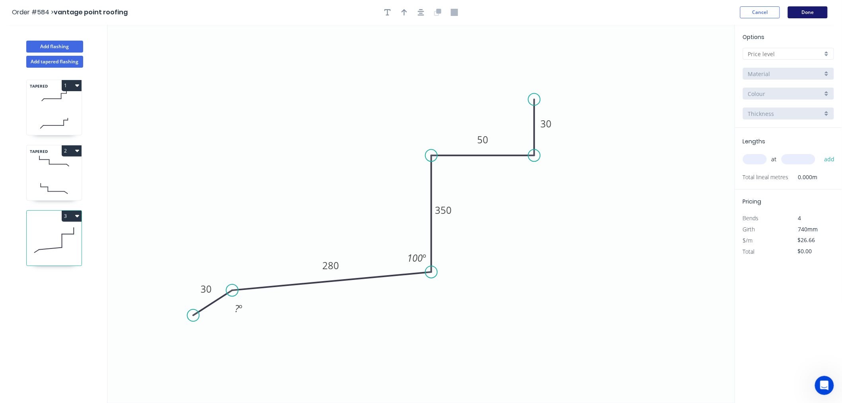
click at [826, 17] on button "Done" at bounding box center [808, 12] width 40 height 12
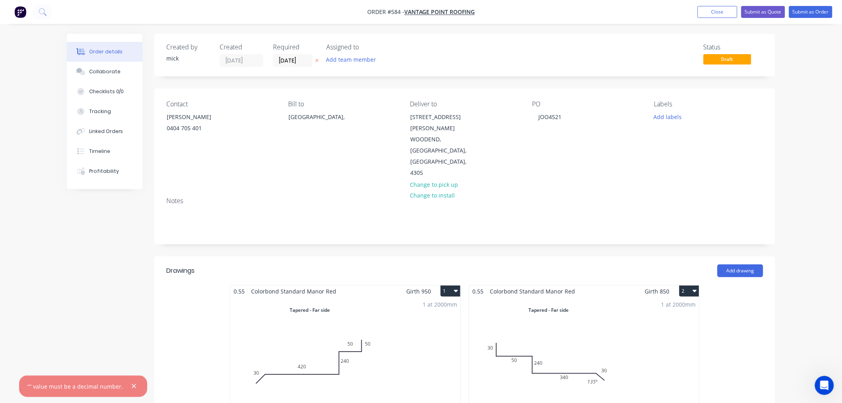
click at [21, 9] on img "button" at bounding box center [20, 12] width 12 height 12
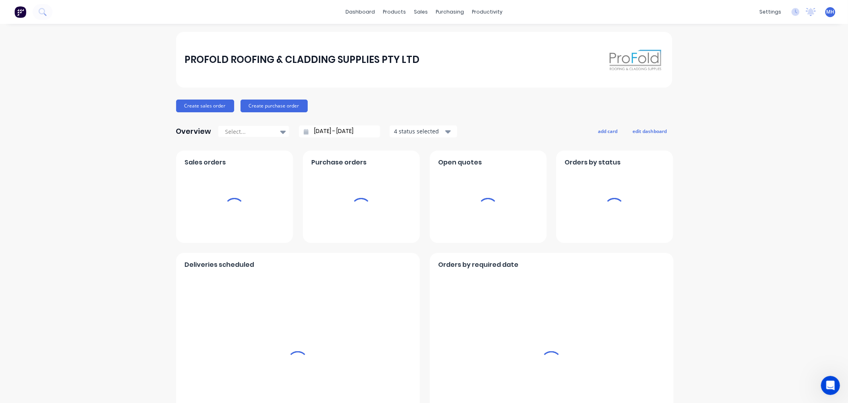
click at [418, 5] on div "dashboard products sales purchasing productivity dashboard products Product Cat…" at bounding box center [424, 12] width 848 height 24
click at [422, 10] on div "sales" at bounding box center [421, 12] width 22 height 12
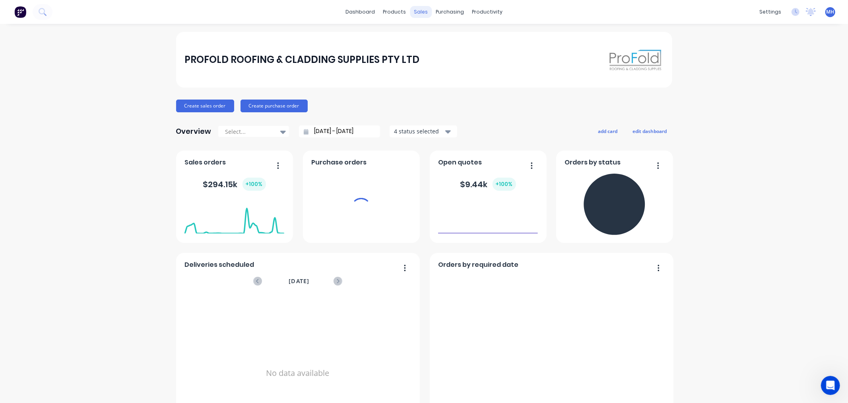
click at [421, 10] on div "sales" at bounding box center [421, 12] width 22 height 12
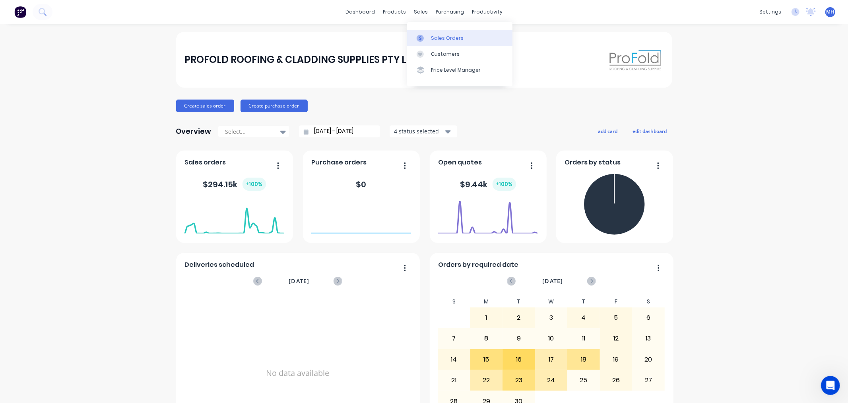
click at [428, 33] on link "Sales Orders" at bounding box center [459, 38] width 105 height 16
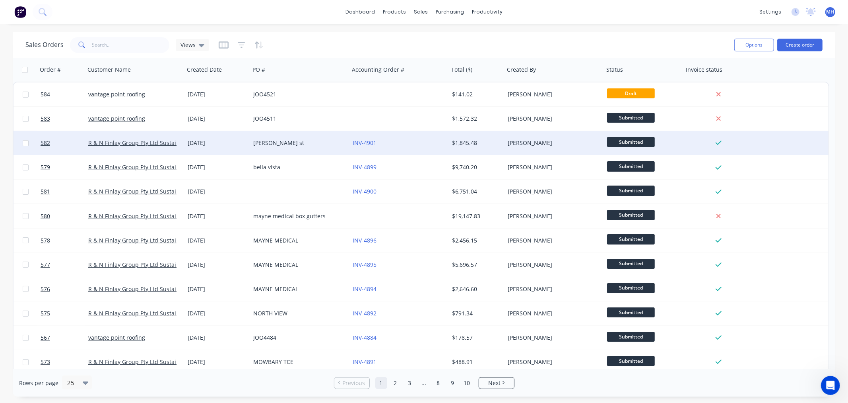
click at [243, 142] on div "[DATE]" at bounding box center [217, 143] width 59 height 8
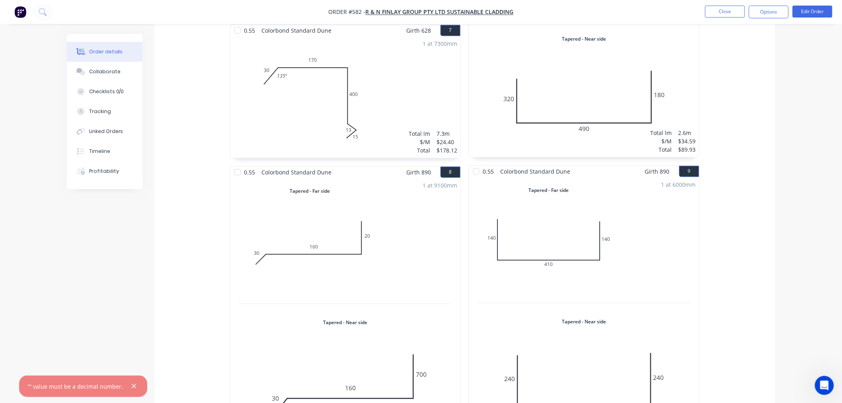
scroll to position [707, 0]
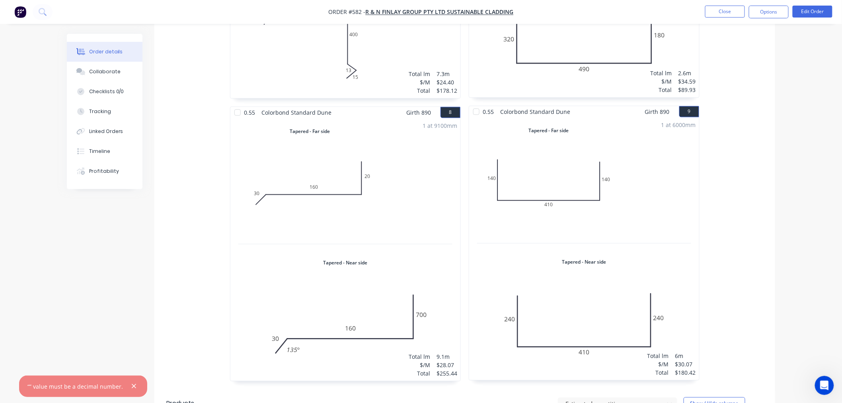
click at [16, 12] on img "button" at bounding box center [20, 12] width 12 height 12
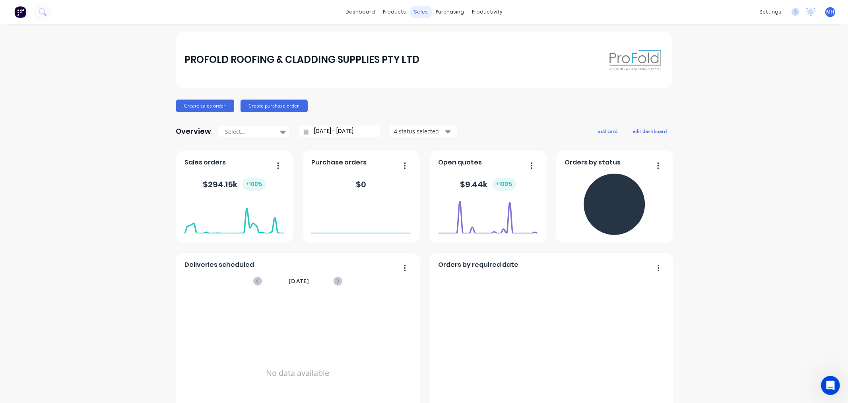
click at [415, 9] on div "sales" at bounding box center [421, 12] width 22 height 12
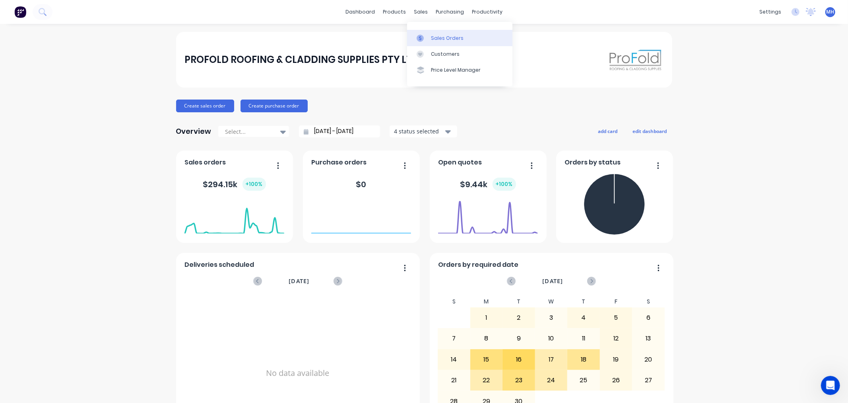
click at [445, 33] on link "Sales Orders" at bounding box center [459, 38] width 105 height 16
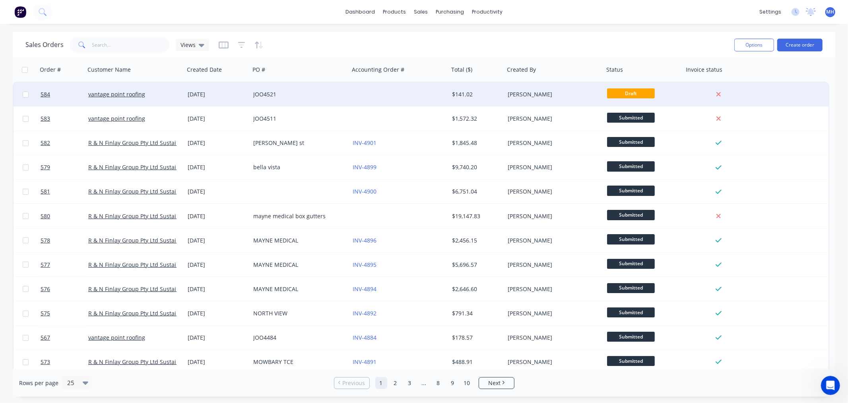
click at [271, 92] on div "JOO4521" at bounding box center [297, 94] width 88 height 8
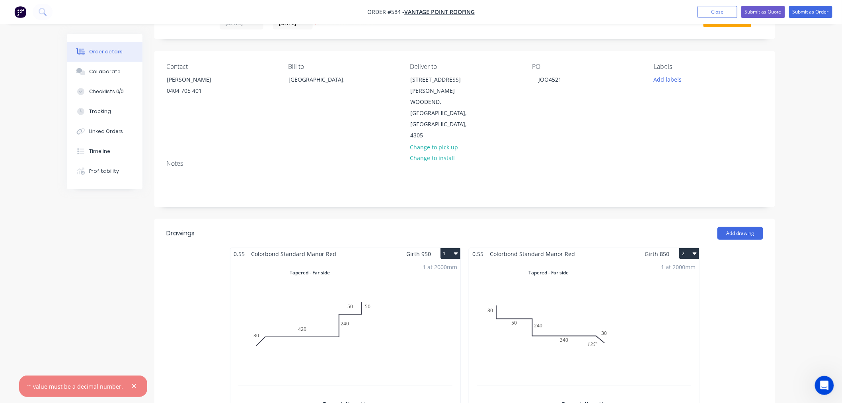
scroll to position [36, 0]
click at [757, 228] on button "Add drawing" at bounding box center [740, 234] width 46 height 13
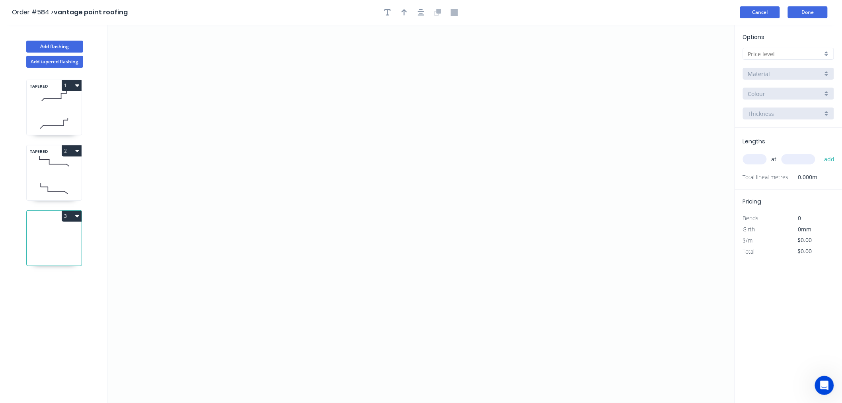
click at [768, 6] on button "Cancel" at bounding box center [760, 12] width 40 height 12
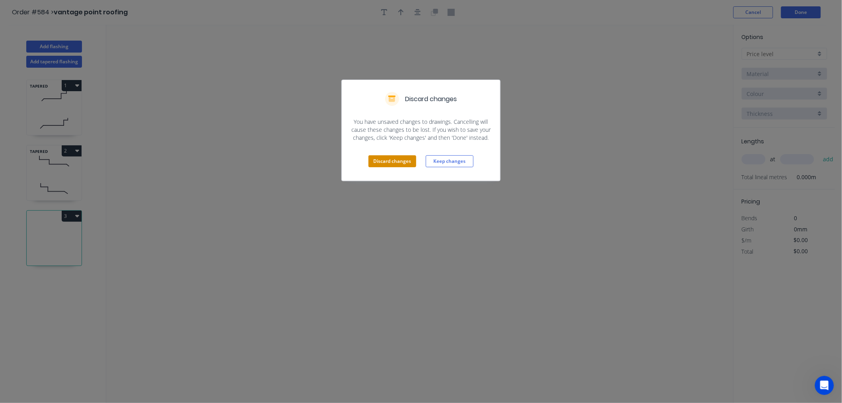
click at [395, 163] on button "Discard changes" at bounding box center [392, 161] width 48 height 12
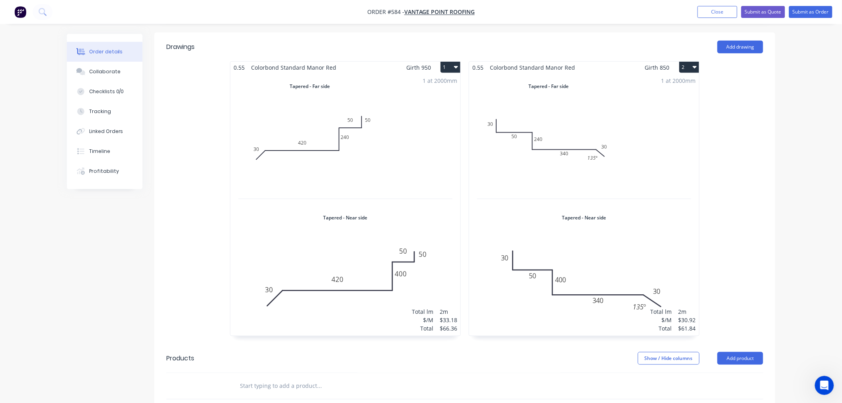
scroll to position [36, 0]
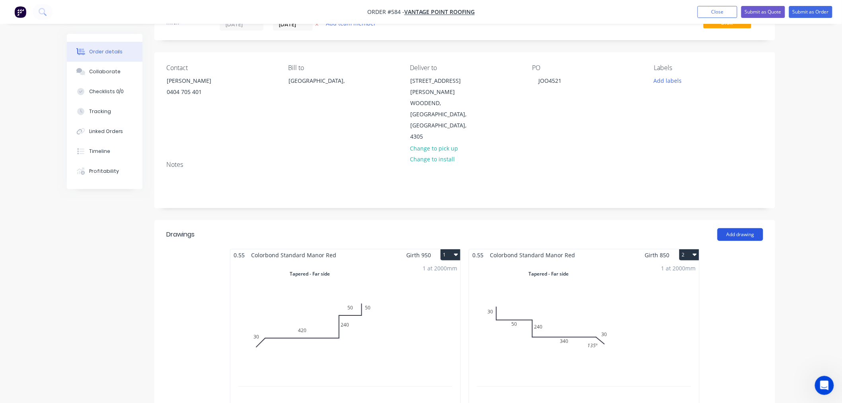
click at [751, 228] on button "Add drawing" at bounding box center [740, 234] width 46 height 13
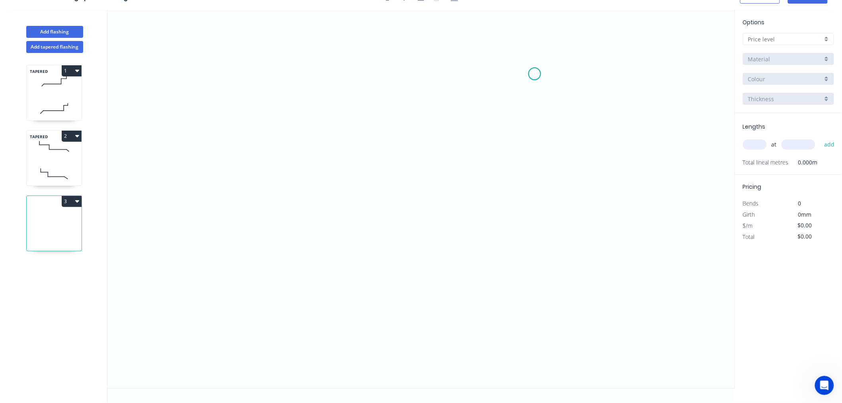
click at [535, 74] on icon "0" at bounding box center [420, 199] width 627 height 378
click at [535, 118] on icon "0" at bounding box center [420, 199] width 627 height 378
click at [446, 118] on icon at bounding box center [490, 118] width 89 height 0
click at [449, 220] on icon "0 ? ?" at bounding box center [420, 199] width 627 height 378
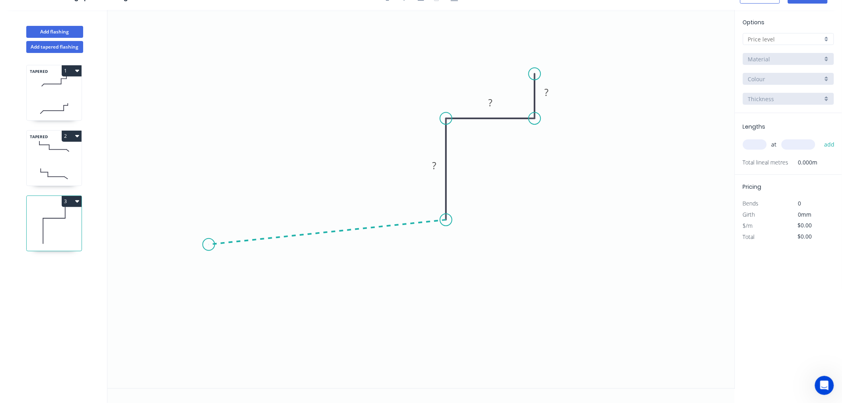
click at [208, 244] on icon "0 ? ? ?" at bounding box center [420, 199] width 627 height 378
click at [177, 280] on icon "0 ? ? ? ? ? º" at bounding box center [420, 199] width 627 height 378
click at [177, 280] on circle at bounding box center [178, 275] width 12 height 12
click at [178, 276] on circle at bounding box center [178, 275] width 12 height 12
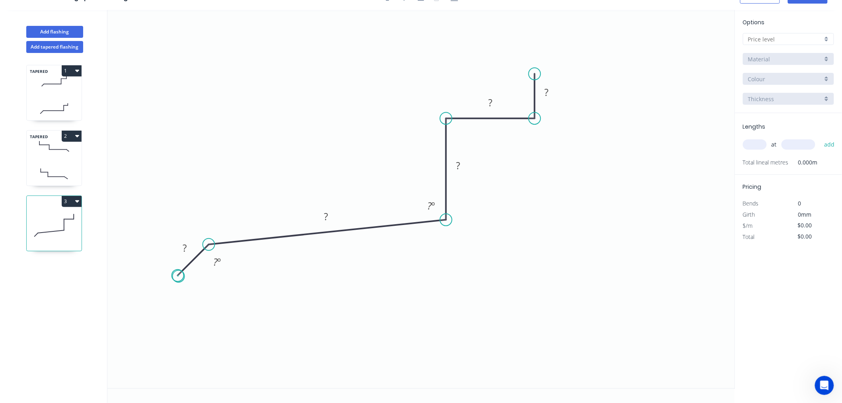
click at [178, 276] on circle at bounding box center [178, 275] width 12 height 12
click at [552, 93] on rect at bounding box center [547, 92] width 16 height 11
click at [500, 101] on rect at bounding box center [490, 103] width 26 height 16
click at [492, 101] on rect at bounding box center [490, 102] width 16 height 11
click at [462, 161] on rect at bounding box center [458, 165] width 16 height 11
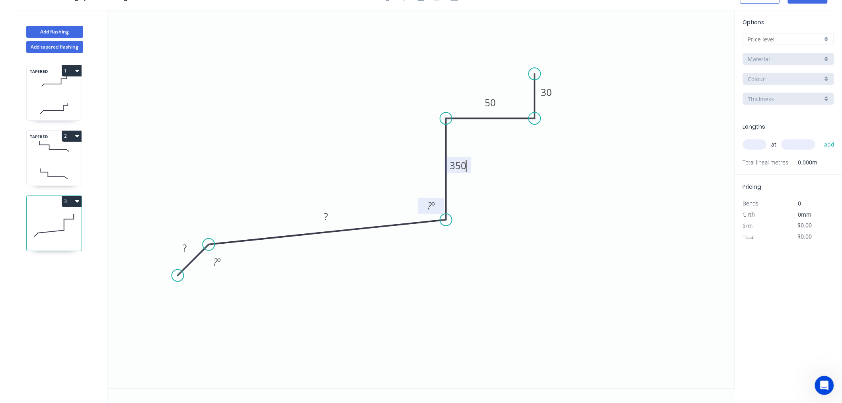
click at [430, 205] on tspan "?" at bounding box center [429, 205] width 4 height 13
click at [331, 217] on rect at bounding box center [326, 216] width 16 height 11
click at [221, 265] on rect at bounding box center [217, 262] width 16 height 11
click at [187, 248] on rect at bounding box center [185, 248] width 16 height 11
click at [640, 299] on icon "0 30 280 350 50 30 100 º 135 º" at bounding box center [420, 199] width 627 height 378
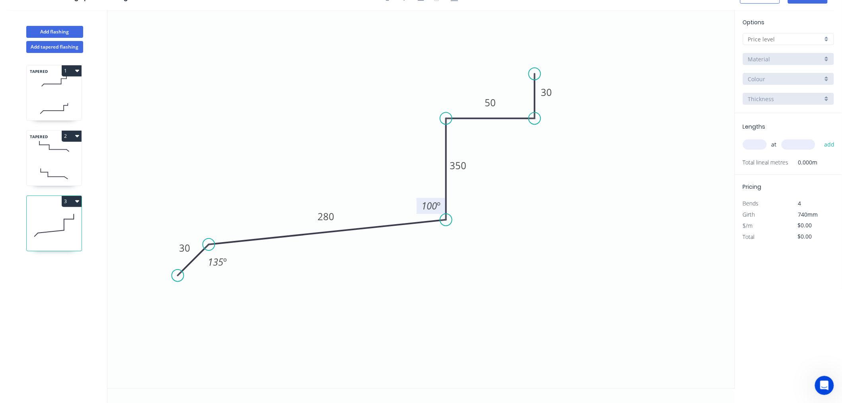
click at [808, 41] on input "text" at bounding box center [785, 39] width 74 height 8
click at [800, 51] on div "A" at bounding box center [788, 54] width 90 height 14
type input "A"
click at [799, 56] on input "Aluminium 5005 (Sheets)" at bounding box center [785, 59] width 74 height 8
click at [794, 112] on div "Colorbond Standard" at bounding box center [788, 116] width 90 height 14
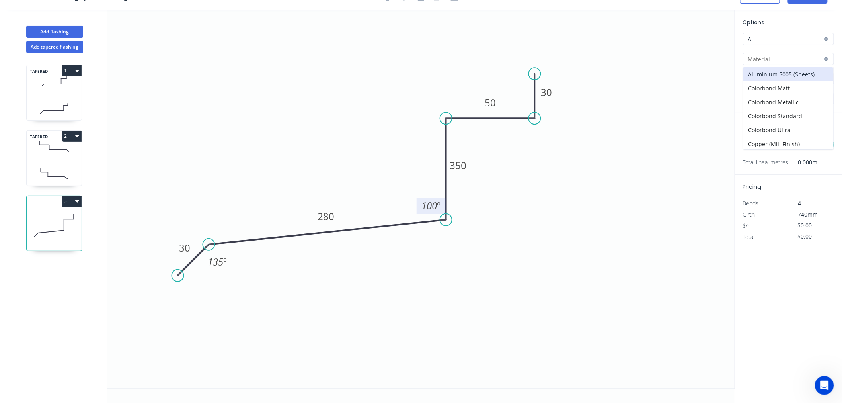
type input "Colorbond Standard"
type input "Basalt"
type input "0.55"
type input "$26.66"
click at [784, 81] on input "Basalt" at bounding box center [785, 79] width 74 height 8
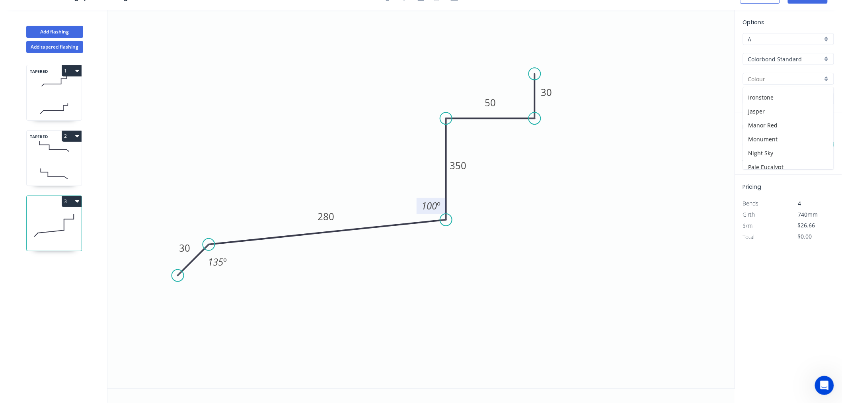
scroll to position [132, 0]
click at [776, 112] on div "Manor Red" at bounding box center [788, 115] width 90 height 14
type input "Manor Red"
click at [756, 146] on input "text" at bounding box center [755, 144] width 24 height 10
click at [820, 138] on button "add" at bounding box center [829, 145] width 19 height 14
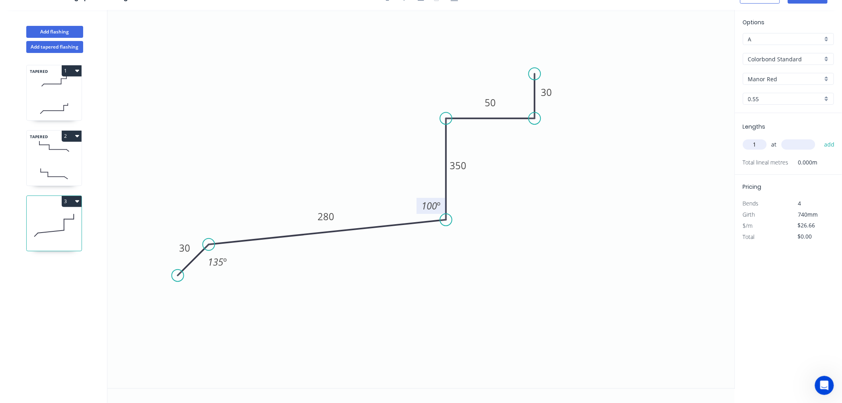
type input "1"
click at [811, 146] on input "text" at bounding box center [798, 144] width 34 height 10
type input "4000"
click at [820, 138] on button "add" at bounding box center [829, 145] width 19 height 14
type input "$106.64"
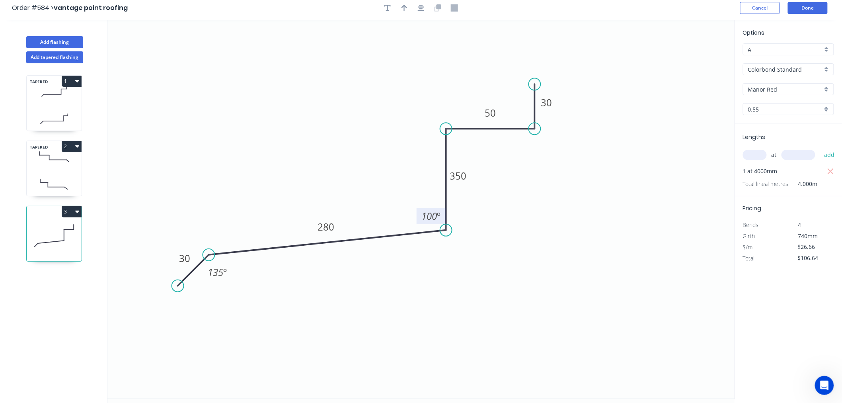
scroll to position [0, 0]
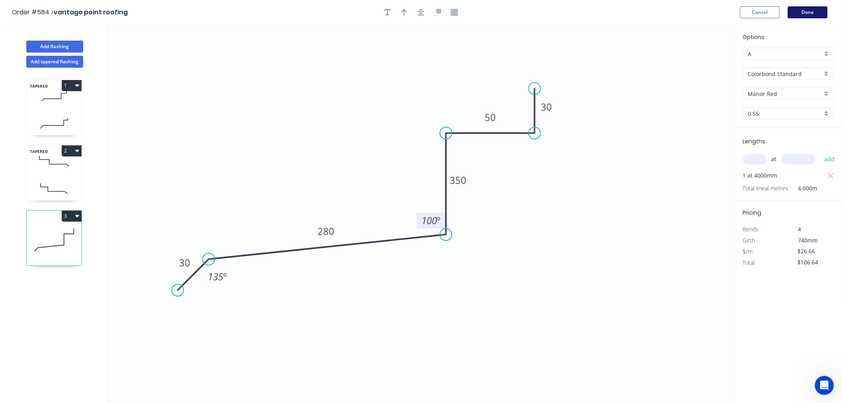
click at [816, 8] on button "Done" at bounding box center [808, 12] width 40 height 12
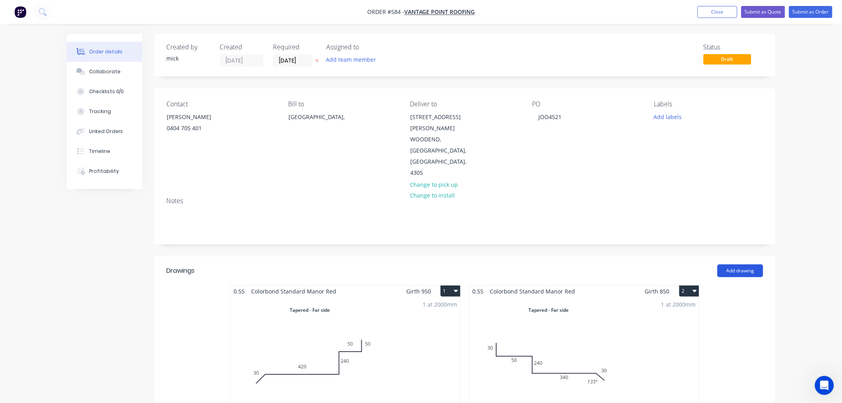
click at [747, 264] on button "Add drawing" at bounding box center [740, 270] width 46 height 13
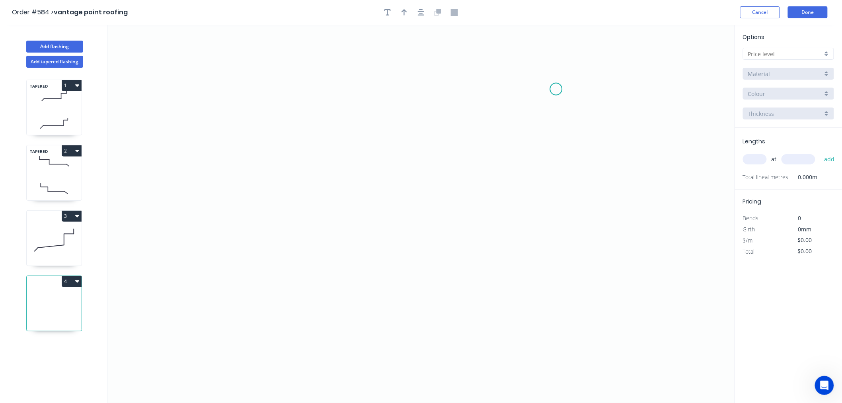
click at [557, 87] on icon "0" at bounding box center [420, 214] width 627 height 378
click at [558, 156] on icon "0" at bounding box center [420, 214] width 627 height 378
click at [483, 150] on icon "0 ?" at bounding box center [420, 214] width 627 height 378
click at [482, 231] on icon "0 ? ?" at bounding box center [420, 214] width 627 height 378
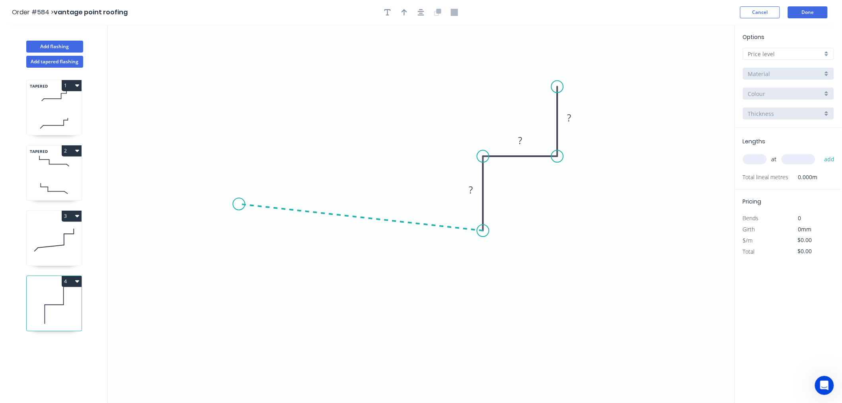
click at [239, 204] on icon "0 ? ? ?" at bounding box center [420, 214] width 627 height 378
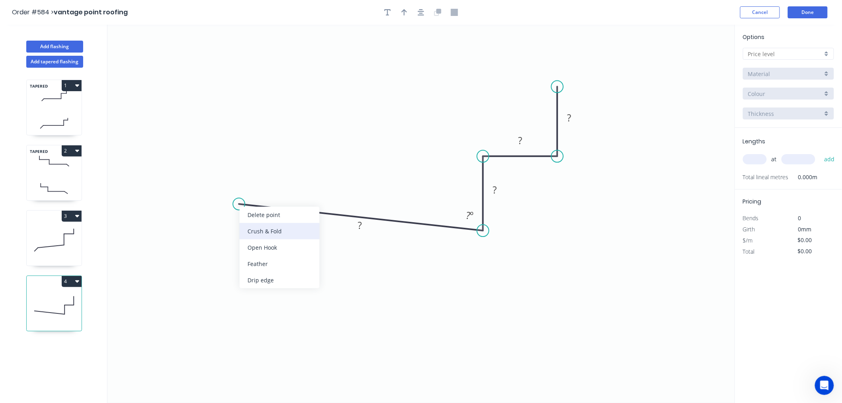
click at [260, 231] on div "Crush & Fold" at bounding box center [279, 231] width 80 height 16
click at [366, 224] on rect at bounding box center [360, 225] width 16 height 11
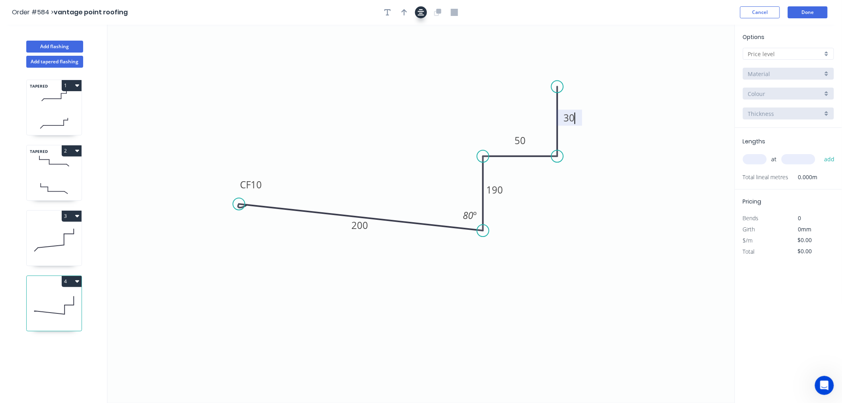
click at [423, 10] on icon "button" at bounding box center [421, 12] width 6 height 7
type input "$21.31"
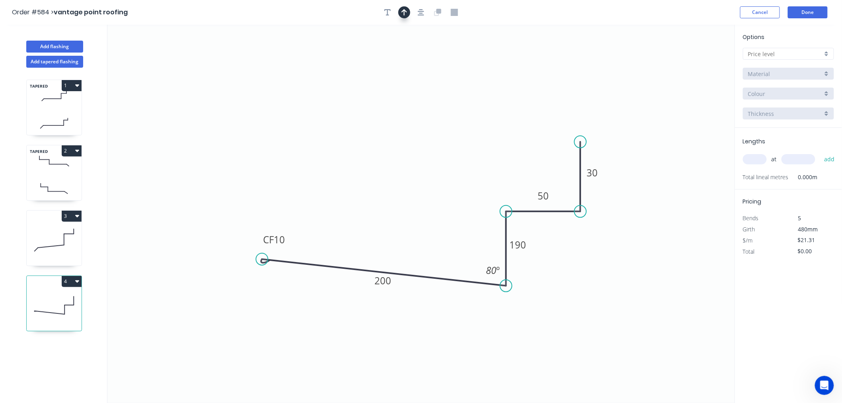
click at [407, 9] on icon "button" at bounding box center [404, 12] width 6 height 7
drag, startPoint x: 692, startPoint y: 62, endPoint x: 388, endPoint y: 205, distance: 335.8
click at [389, 198] on icon at bounding box center [388, 185] width 7 height 25
click at [771, 48] on div at bounding box center [788, 54] width 91 height 12
click at [773, 64] on div "A" at bounding box center [788, 69] width 90 height 14
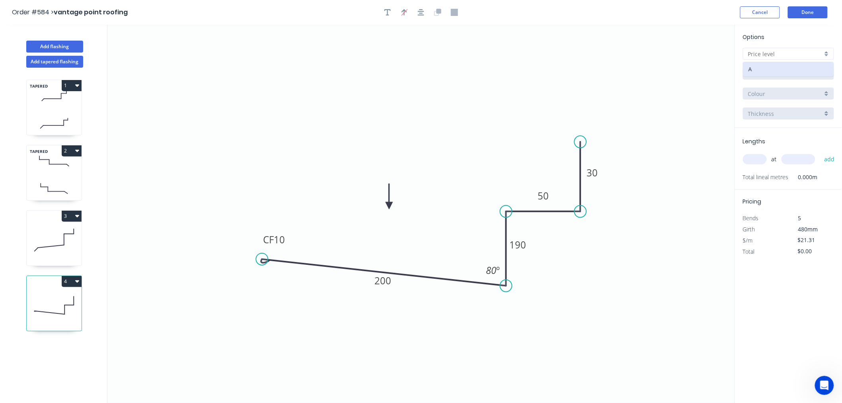
type input "A"
type input "$0.00"
click at [778, 70] on input "Aluminium 5005 (Sheets)" at bounding box center [785, 74] width 74 height 8
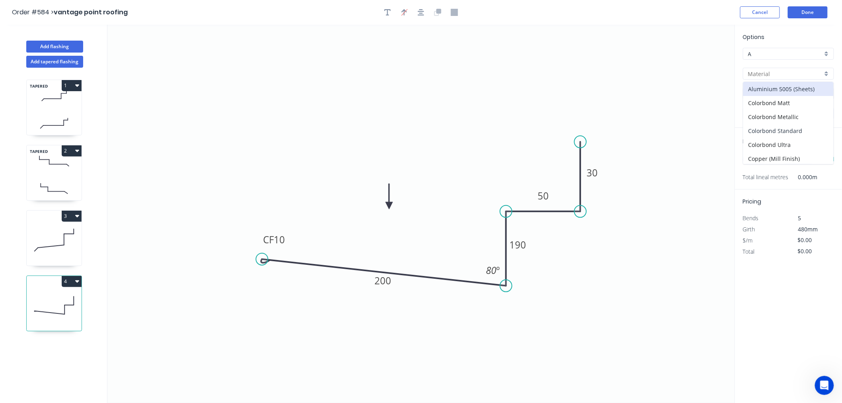
click at [793, 125] on div "Colorbond Standard" at bounding box center [788, 131] width 90 height 14
type input "Colorbond Standard"
type input "Basalt"
type input "0.55"
type input "$21.31"
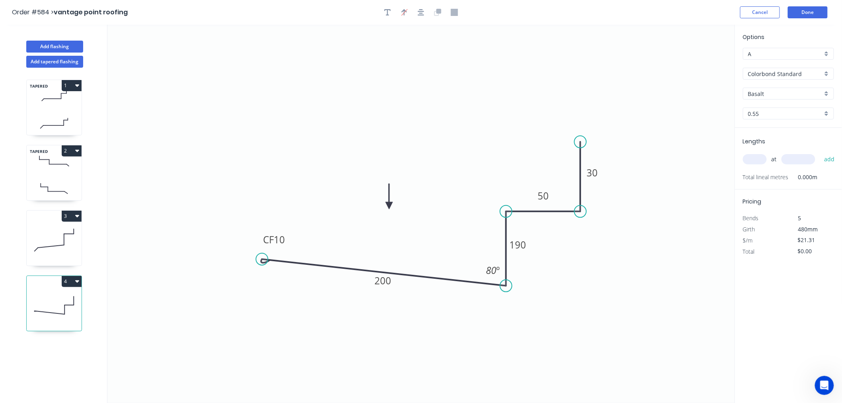
click at [792, 93] on input "Basalt" at bounding box center [785, 93] width 74 height 8
click at [786, 169] on div "Manor Red" at bounding box center [788, 174] width 90 height 14
type input "Manor Red"
click at [750, 162] on input "text" at bounding box center [755, 159] width 24 height 10
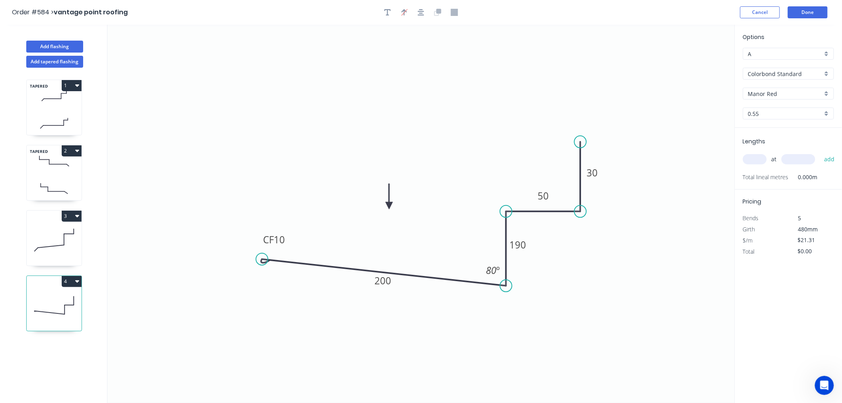
click at [750, 162] on input "text" at bounding box center [755, 159] width 24 height 10
type input "1"
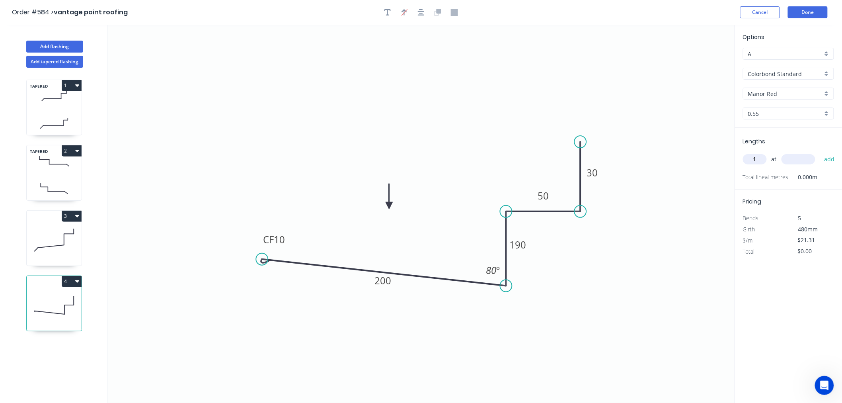
click at [793, 153] on div "1 at add" at bounding box center [789, 159] width 93 height 14
click at [791, 161] on input "text" at bounding box center [798, 159] width 34 height 10
type input "4000"
click at [820, 152] on button "add" at bounding box center [829, 159] width 19 height 14
type input "$85.24"
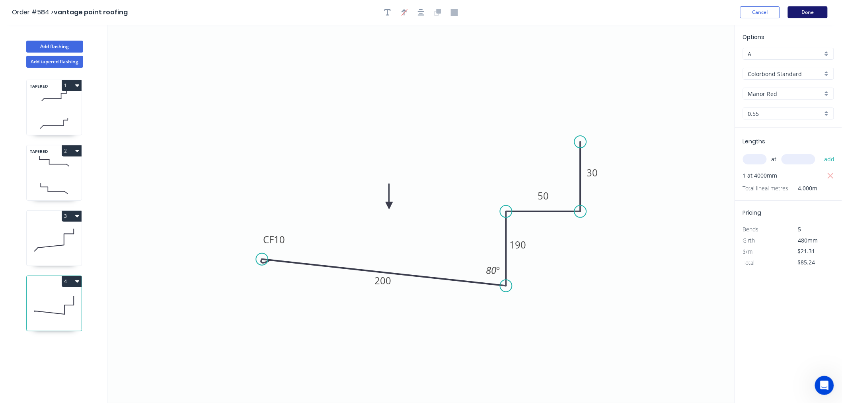
click at [814, 9] on button "Done" at bounding box center [808, 12] width 40 height 12
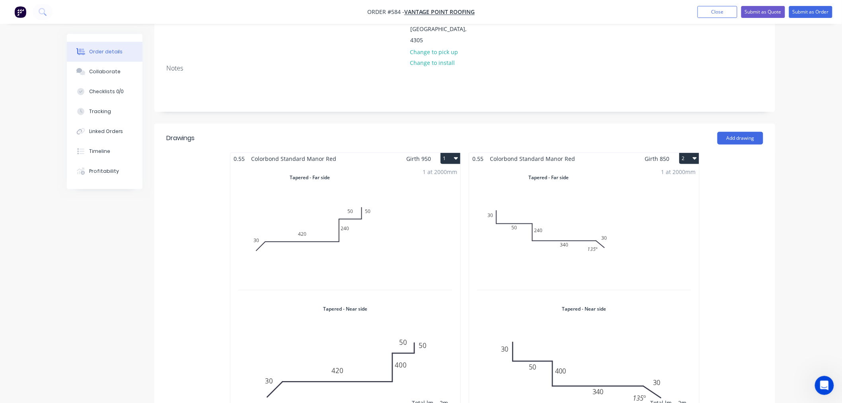
click at [335, 198] on div "1 at 2000mm Total lm $/M Total 2m $33.18 $66.36" at bounding box center [345, 295] width 230 height 262
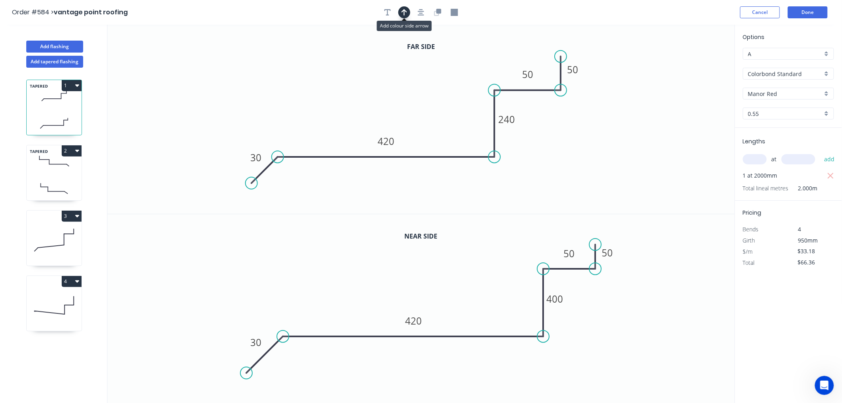
click at [407, 10] on icon "button" at bounding box center [404, 12] width 6 height 7
drag, startPoint x: 693, startPoint y: 62, endPoint x: 359, endPoint y: 106, distance: 336.6
click at [358, 106] on icon at bounding box center [357, 96] width 7 height 25
click at [820, 11] on button "Done" at bounding box center [808, 12] width 40 height 12
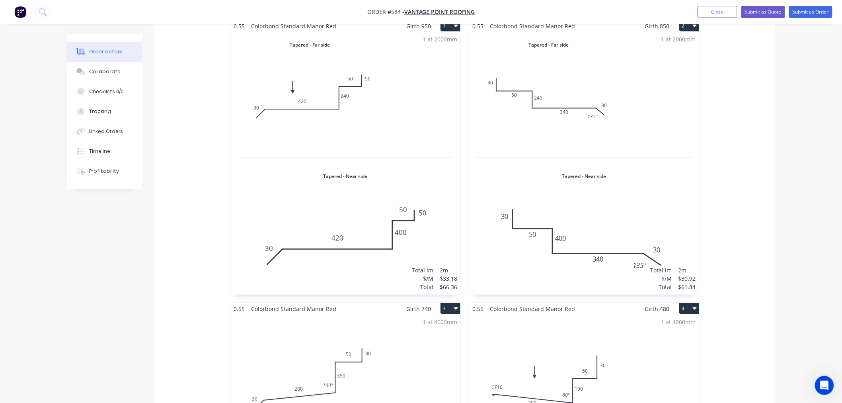
click at [609, 167] on div "1 at 2000mm Total lm $/M Total 2m $30.92 $61.84" at bounding box center [584, 163] width 230 height 262
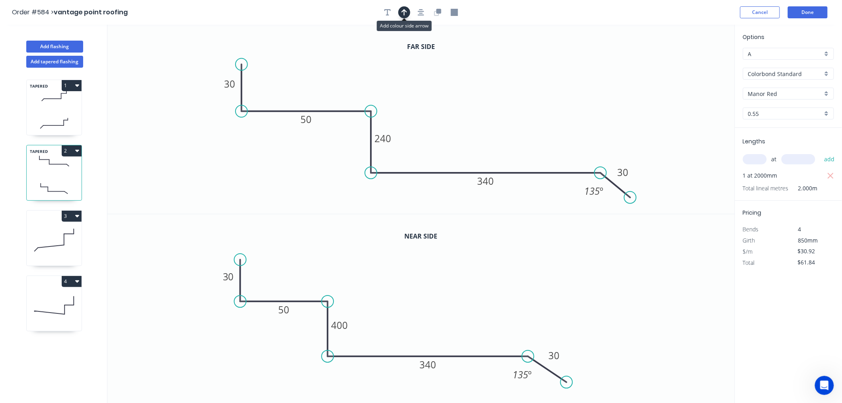
click at [404, 10] on icon "button" at bounding box center [404, 12] width 6 height 6
drag, startPoint x: 693, startPoint y: 60, endPoint x: 535, endPoint y: 109, distance: 165.1
click at [500, 97] on icon "0 30 50 240 340 30 135 º" at bounding box center [420, 119] width 627 height 189
drag, startPoint x: 693, startPoint y: 61, endPoint x: 516, endPoint y: 121, distance: 186.8
click at [516, 121] on icon at bounding box center [515, 110] width 7 height 25
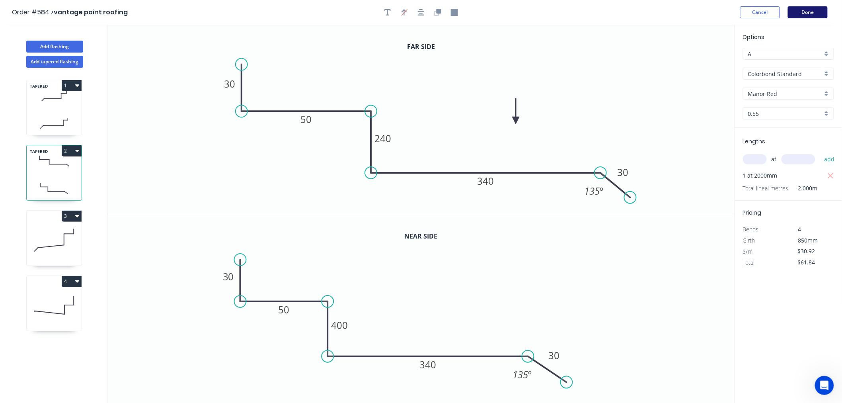
click at [809, 11] on button "Done" at bounding box center [808, 12] width 40 height 12
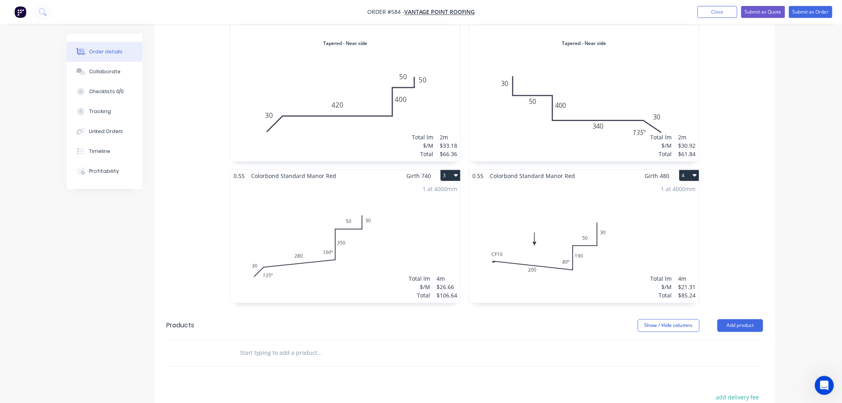
click at [414, 191] on div "1 at 4000mm Total lm $/M Total 4m $26.66 $106.64" at bounding box center [345, 241] width 230 height 121
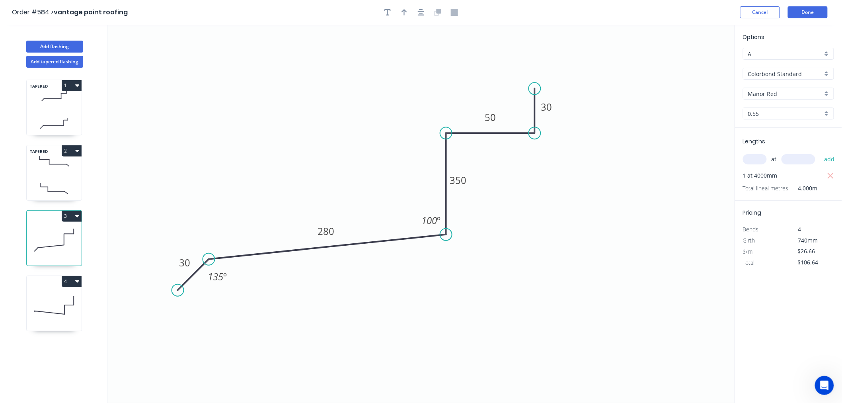
click at [403, 11] on icon "button" at bounding box center [404, 12] width 6 height 6
drag, startPoint x: 694, startPoint y: 61, endPoint x: 259, endPoint y: 201, distance: 457.1
click at [259, 201] on icon at bounding box center [258, 191] width 7 height 25
click at [816, 12] on button "Done" at bounding box center [808, 12] width 40 height 12
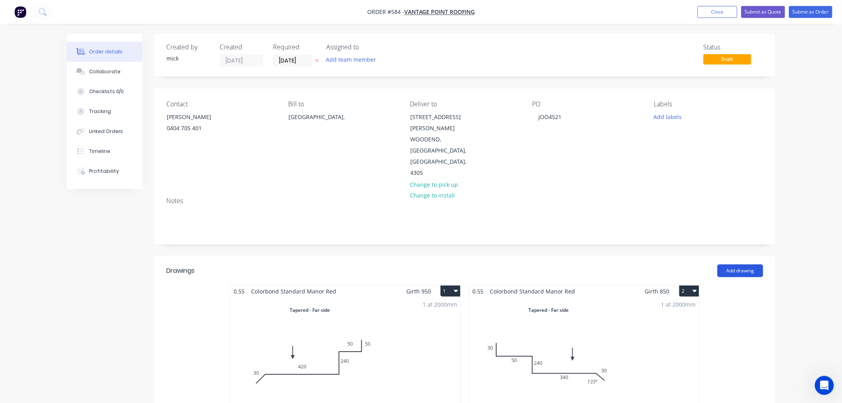
click at [760, 264] on button "Add drawing" at bounding box center [740, 270] width 46 height 13
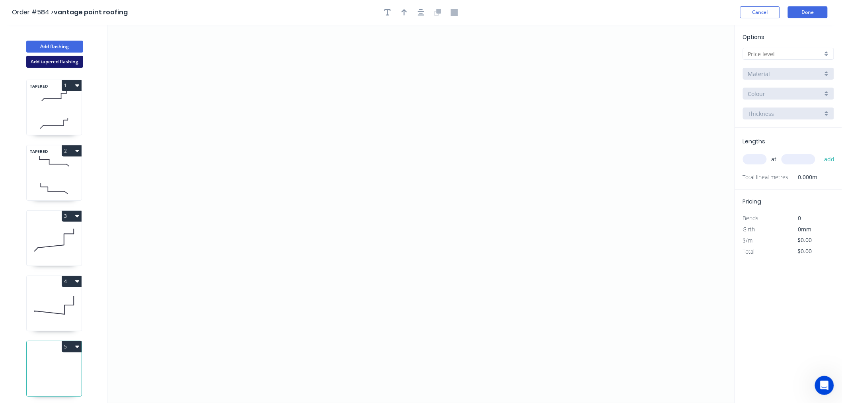
click at [61, 58] on button "Add tapered flashing" at bounding box center [54, 62] width 57 height 12
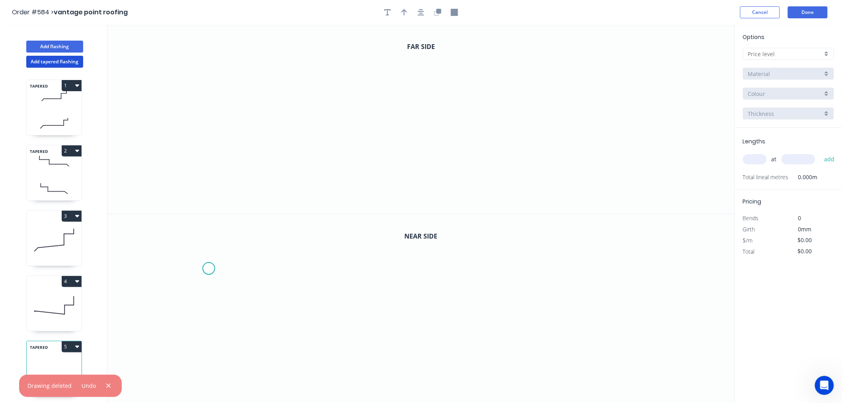
click at [209, 268] on icon "0" at bounding box center [420, 308] width 627 height 189
click at [209, 303] on icon "0" at bounding box center [420, 308] width 627 height 189
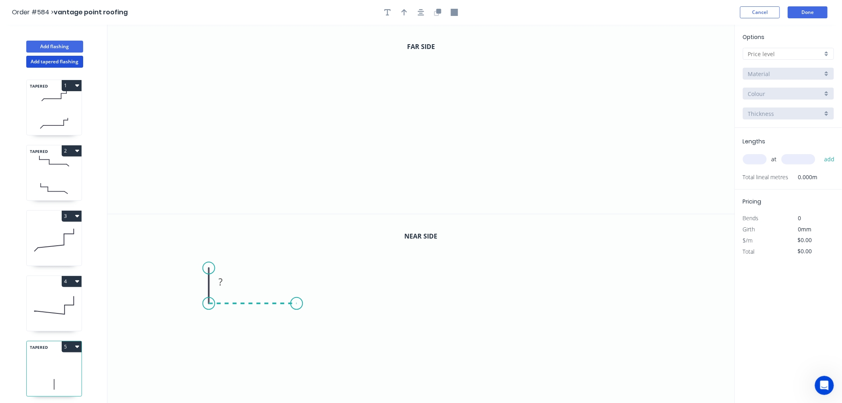
click at [297, 308] on icon "0 ?" at bounding box center [420, 308] width 627 height 189
click at [299, 382] on icon "0 ? ?" at bounding box center [420, 308] width 627 height 189
click at [518, 376] on icon "0 ? ? ?" at bounding box center [420, 308] width 627 height 189
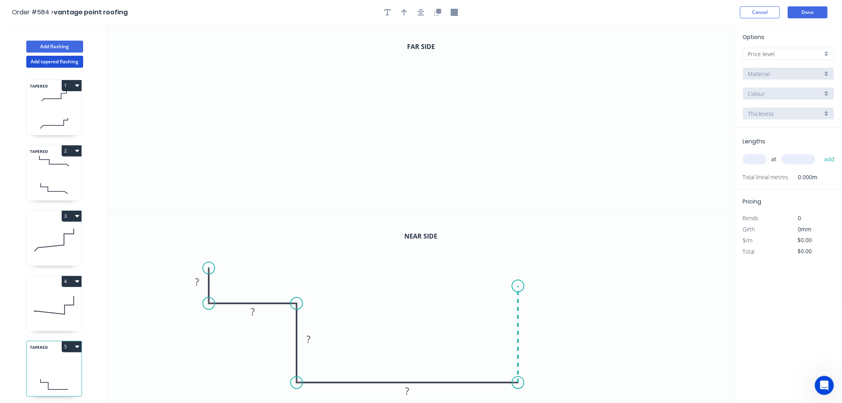
click at [515, 286] on icon "0 ? ? ? ?" at bounding box center [420, 308] width 627 height 189
click at [581, 285] on icon "0 ? ? ? ? ?" at bounding box center [420, 308] width 627 height 189
click at [582, 247] on icon "0 ? ? ? ? ? ?" at bounding box center [420, 308] width 627 height 189
click at [582, 247] on circle at bounding box center [581, 247] width 12 height 12
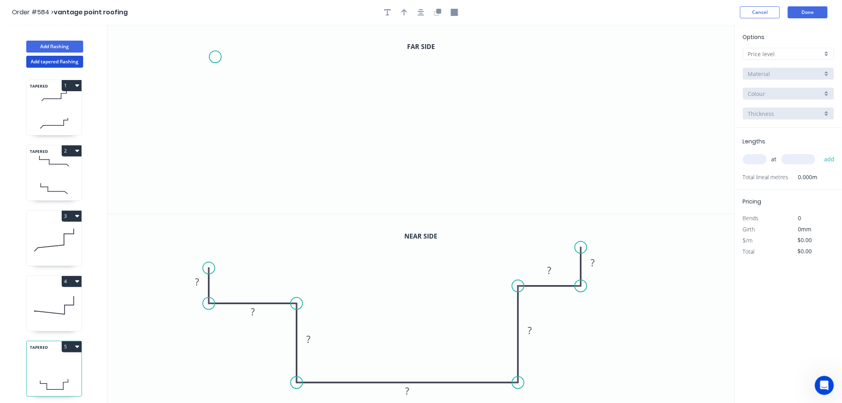
click at [215, 56] on icon "0" at bounding box center [420, 119] width 627 height 189
click at [214, 95] on icon "0" at bounding box center [420, 119] width 627 height 189
click at [295, 103] on icon at bounding box center [255, 99] width 80 height 8
click at [295, 103] on circle at bounding box center [295, 103] width 12 height 12
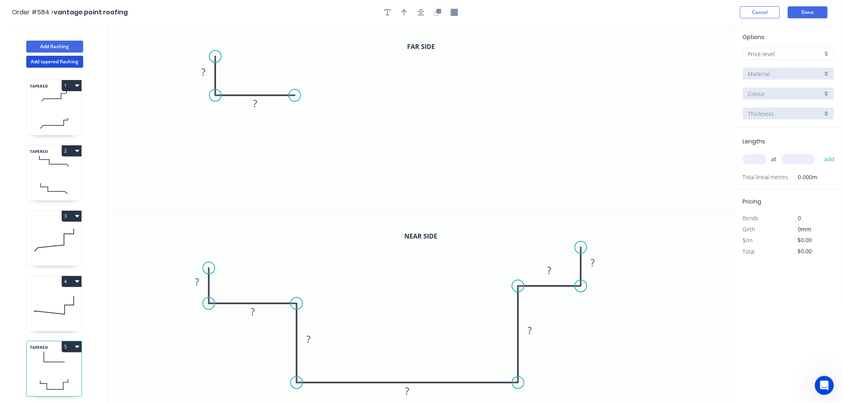
drag, startPoint x: 295, startPoint y: 102, endPoint x: 294, endPoint y: 96, distance: 5.6
click at [294, 96] on circle at bounding box center [295, 95] width 12 height 12
click at [295, 97] on circle at bounding box center [295, 95] width 12 height 12
click at [299, 174] on icon "0 ? ?" at bounding box center [420, 119] width 627 height 189
click at [514, 178] on icon "0 ? ? ?" at bounding box center [420, 119] width 627 height 189
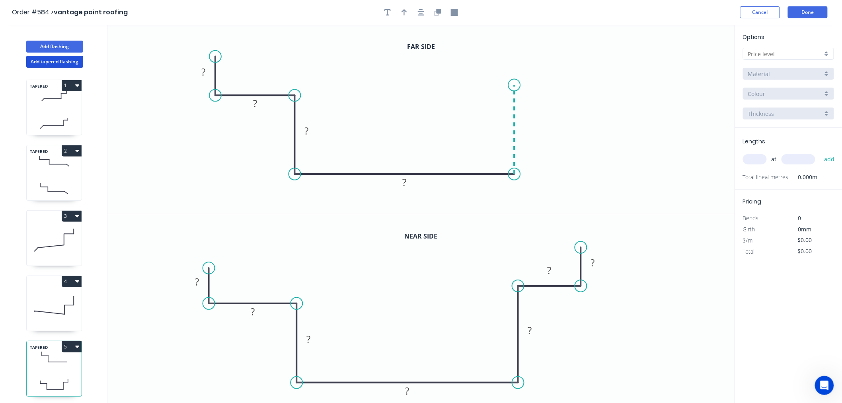
click at [519, 85] on icon "0 ? ? ? ?" at bounding box center [420, 119] width 627 height 189
click at [597, 88] on icon "0 ? ? ? ? ?" at bounding box center [420, 119] width 627 height 189
click at [595, 45] on icon "0 ? ? ? ? ? ?" at bounding box center [420, 119] width 627 height 189
click at [595, 45] on circle at bounding box center [597, 45] width 12 height 12
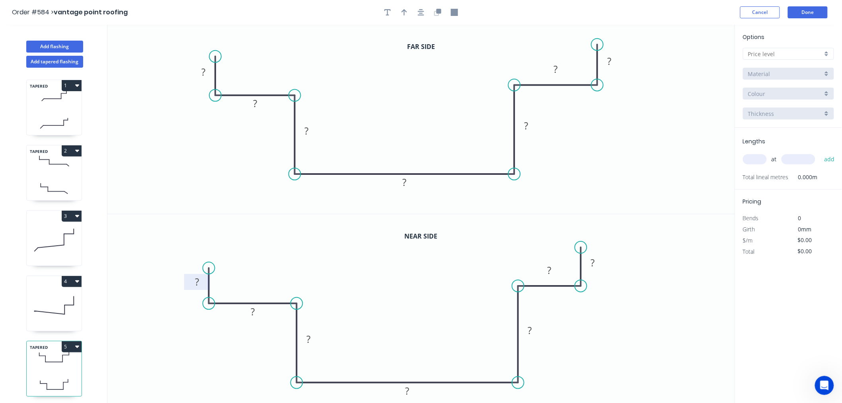
click at [201, 279] on rect at bounding box center [197, 281] width 16 height 11
click at [769, 12] on button "Cancel" at bounding box center [760, 12] width 40 height 12
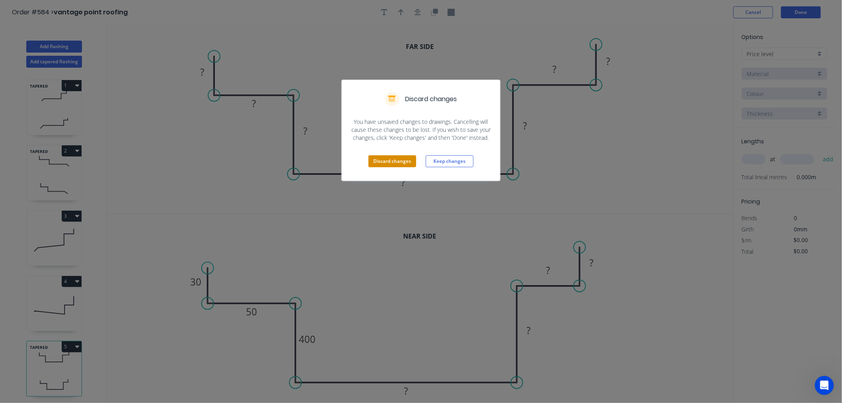
click at [395, 161] on button "Discard changes" at bounding box center [392, 161] width 48 height 12
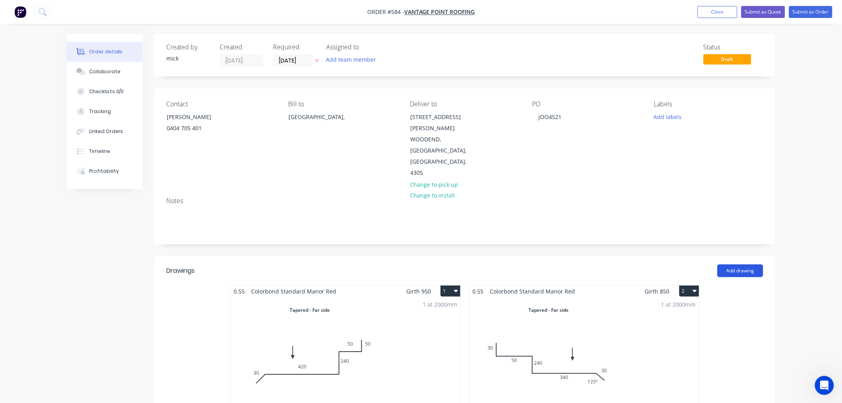
click at [736, 264] on button "Add drawing" at bounding box center [740, 270] width 46 height 13
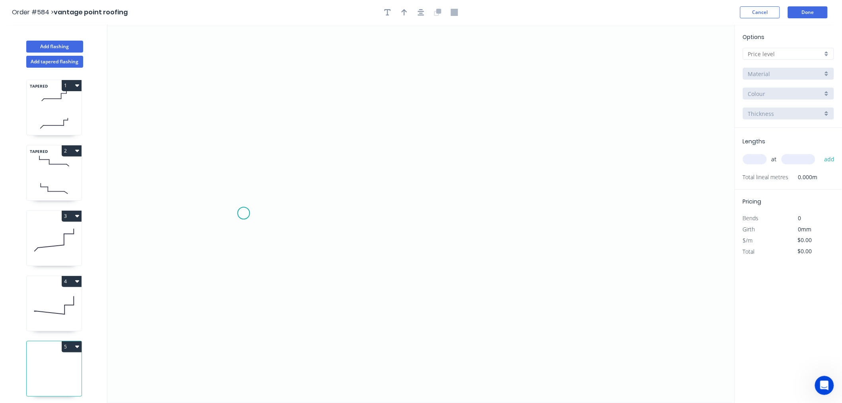
click at [243, 214] on icon "0" at bounding box center [420, 214] width 627 height 378
click at [292, 161] on icon "0" at bounding box center [420, 214] width 627 height 378
click at [580, 165] on icon "0 ?" at bounding box center [420, 214] width 627 height 378
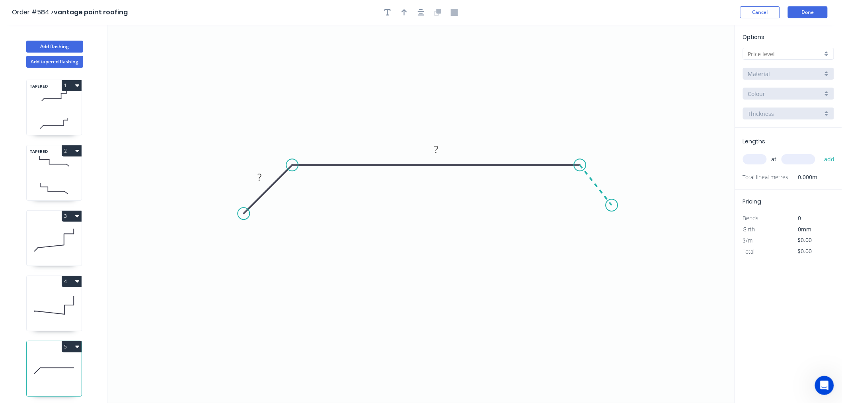
click at [612, 205] on icon "0 ? ?" at bounding box center [420, 214] width 627 height 378
click at [612, 205] on circle at bounding box center [612, 204] width 12 height 12
click at [261, 177] on tspan "?" at bounding box center [259, 176] width 4 height 13
click at [782, 54] on input "text" at bounding box center [785, 54] width 74 height 8
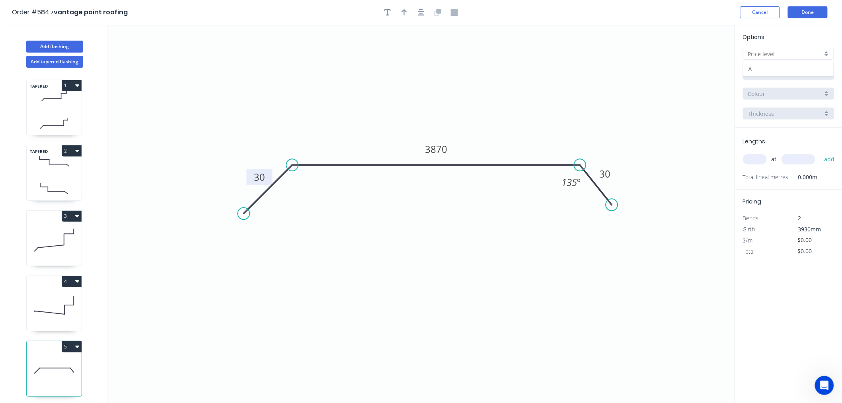
click at [780, 69] on div "A" at bounding box center [788, 69] width 90 height 14
type input "A"
click at [781, 76] on input "Aluminium 5005 (Sheets)" at bounding box center [785, 74] width 74 height 8
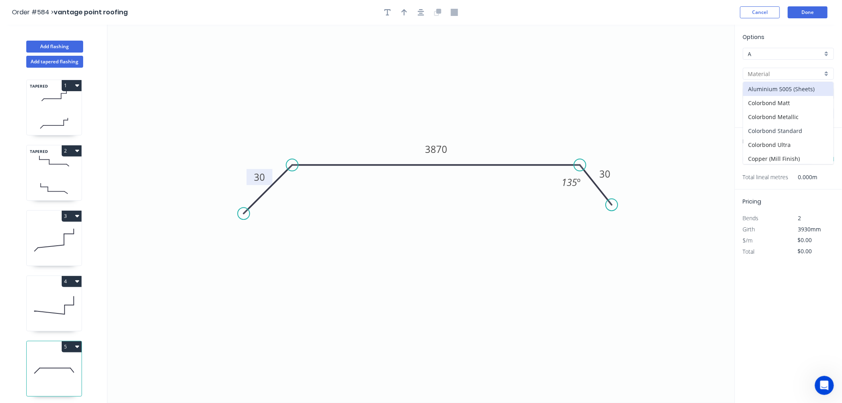
click at [775, 128] on div "Colorbond Standard" at bounding box center [788, 131] width 90 height 14
type input "Colorbond Standard"
type input "Basalt"
type input "0.55"
click at [770, 94] on input "Basalt" at bounding box center [785, 93] width 74 height 8
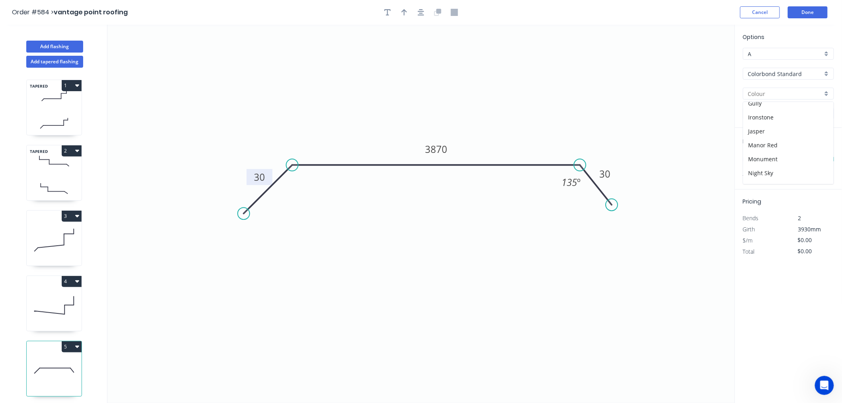
scroll to position [132, 0]
click at [776, 130] on div "Manor Red" at bounding box center [788, 130] width 90 height 14
type input "Manor Red"
click at [751, 157] on input "text" at bounding box center [755, 159] width 24 height 10
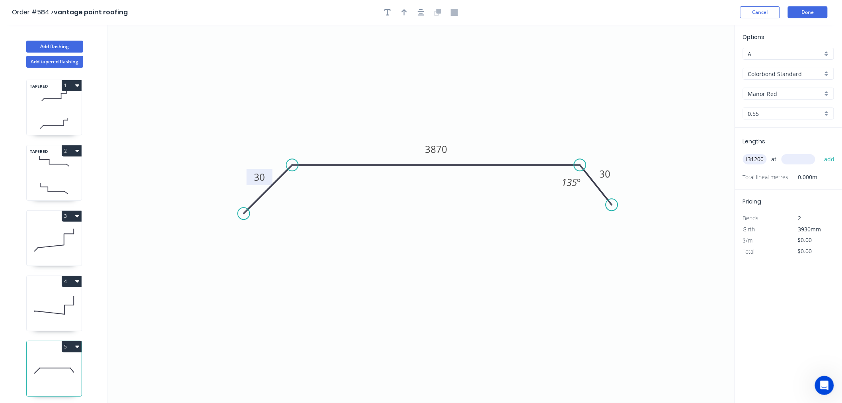
click at [820, 152] on button "add" at bounding box center [829, 159] width 19 height 14
type input "13"
click at [798, 160] on input "text" at bounding box center [798, 159] width 34 height 10
type input "1200"
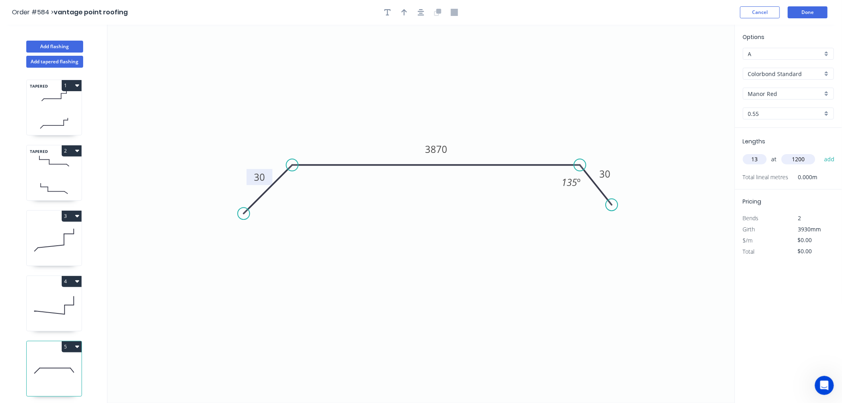
click at [820, 152] on button "add" at bounding box center [829, 159] width 19 height 14
click at [812, 6] on button "Done" at bounding box center [808, 12] width 40 height 12
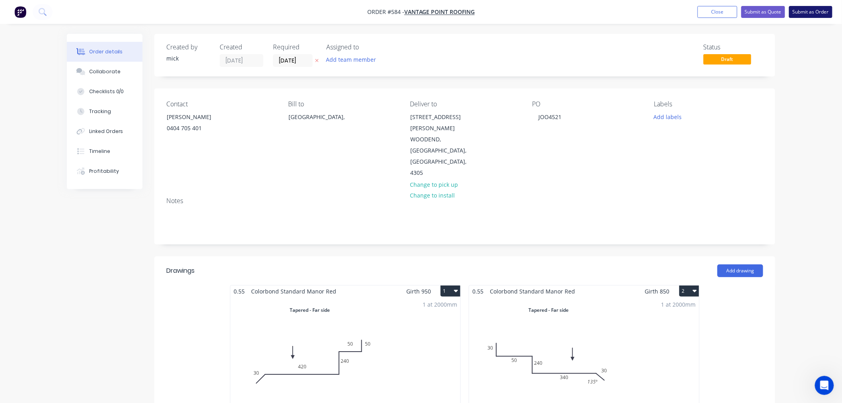
click at [802, 6] on button "Submit as Order" at bounding box center [810, 12] width 43 height 12
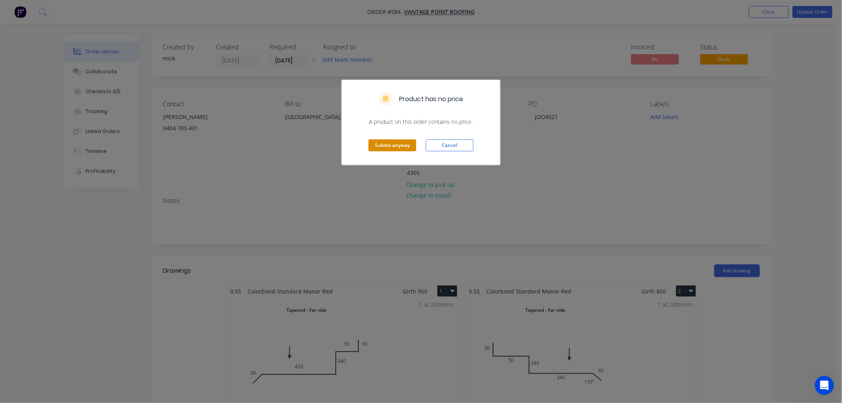
click at [399, 142] on button "Submit anyway" at bounding box center [392, 145] width 48 height 12
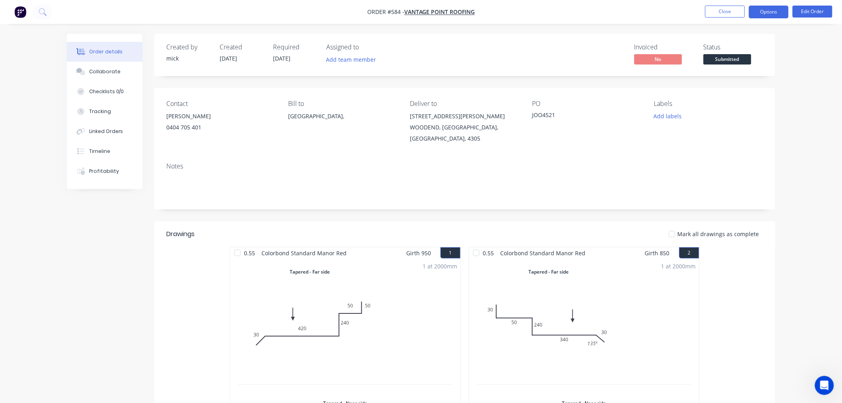
click at [779, 12] on button "Options" at bounding box center [769, 12] width 40 height 13
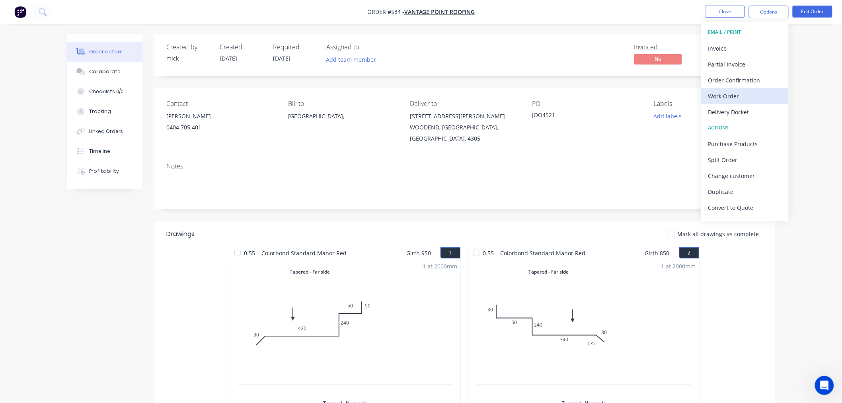
click at [731, 94] on div "Work Order" at bounding box center [744, 96] width 73 height 12
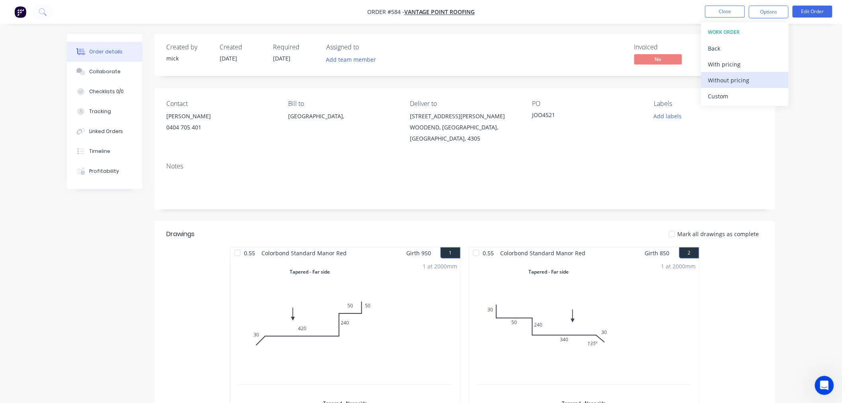
click at [732, 74] on div "Without pricing" at bounding box center [744, 80] width 73 height 12
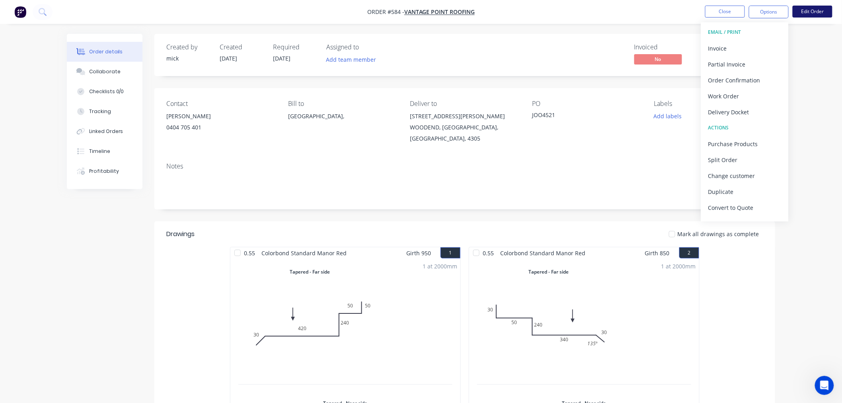
click at [817, 9] on button "Edit Order" at bounding box center [812, 12] width 40 height 12
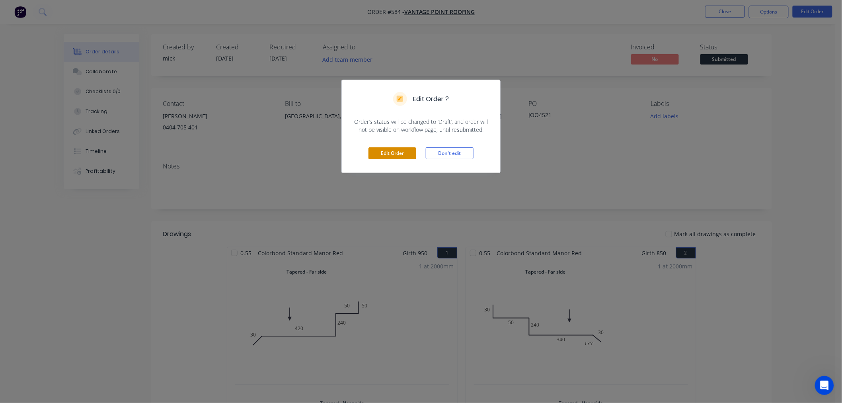
click at [408, 152] on button "Edit Order" at bounding box center [392, 153] width 48 height 12
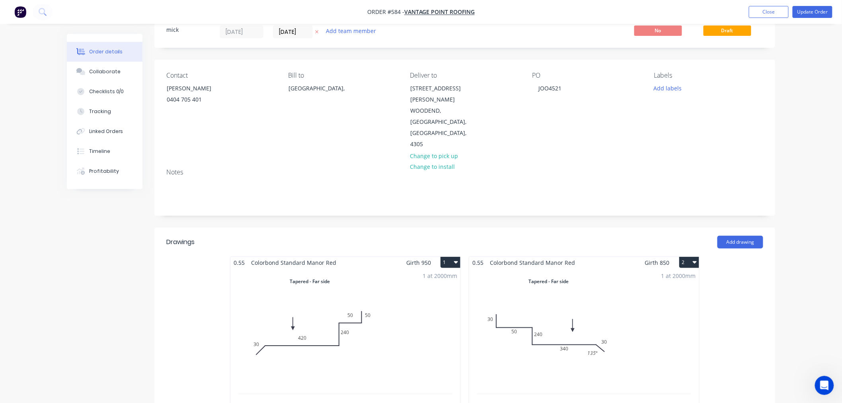
scroll to position [44, 0]
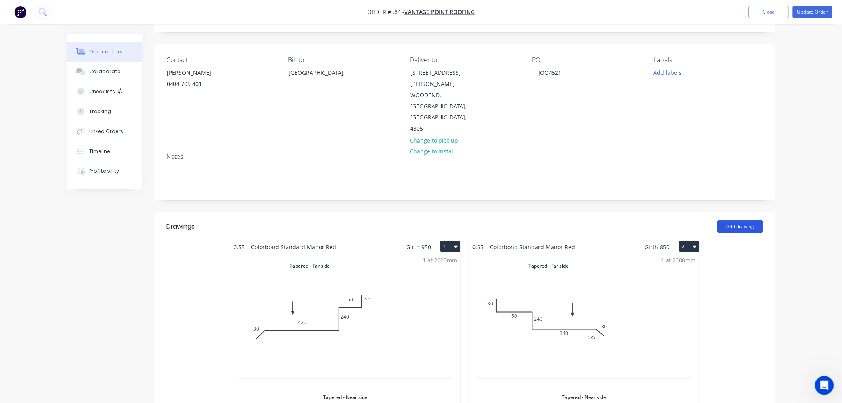
click at [735, 220] on button "Add drawing" at bounding box center [740, 226] width 46 height 13
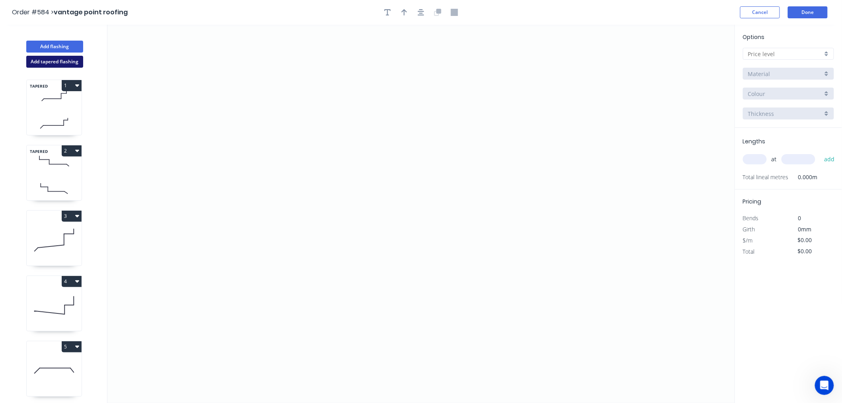
click at [53, 60] on button "Add tapered flashing" at bounding box center [54, 62] width 57 height 12
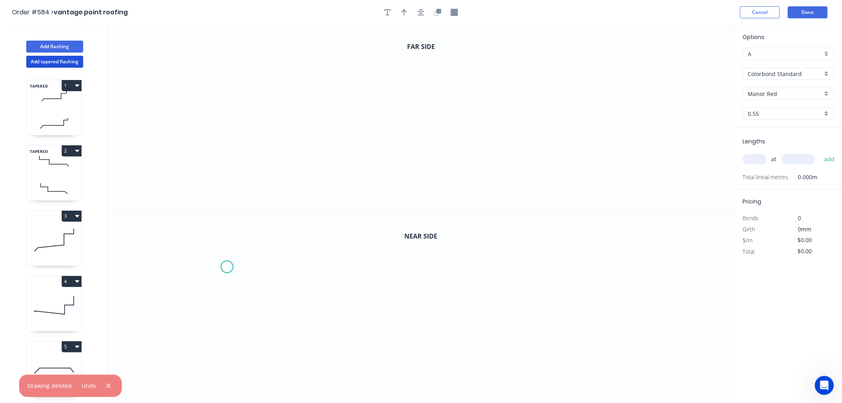
click at [227, 266] on icon "0" at bounding box center [420, 308] width 627 height 189
click at [226, 307] on icon "0" at bounding box center [420, 308] width 627 height 189
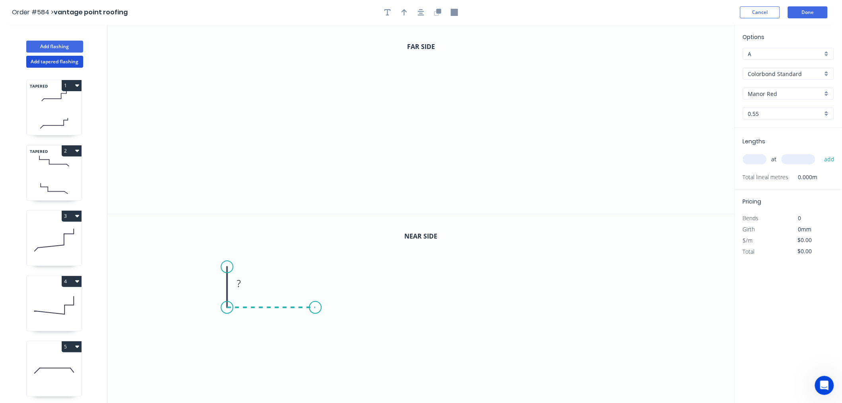
click at [316, 303] on icon "0 ?" at bounding box center [420, 308] width 627 height 189
click at [319, 369] on icon "0 ? ?" at bounding box center [420, 308] width 627 height 189
click at [546, 369] on icon "0 ? ? ?" at bounding box center [420, 308] width 627 height 189
click at [547, 298] on icon "0 ? ? ? ?" at bounding box center [420, 308] width 627 height 189
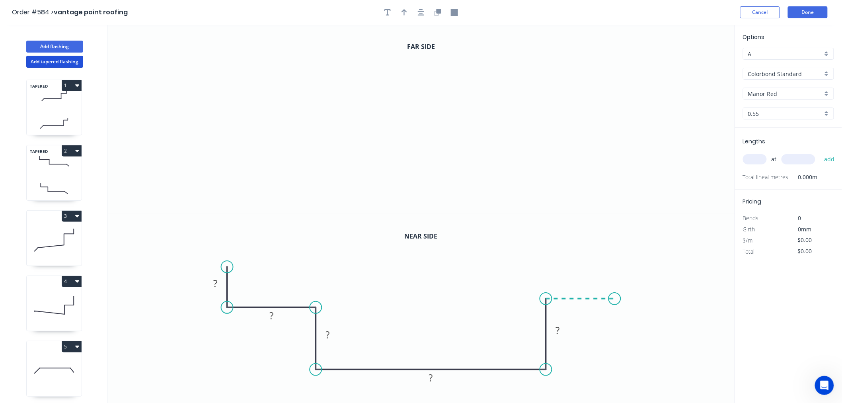
click at [615, 296] on icon "0 ? ? ? ? ?" at bounding box center [420, 308] width 627 height 189
click at [612, 248] on icon "0 ? ? ? ? ? ?" at bounding box center [420, 308] width 627 height 189
click at [612, 248] on circle at bounding box center [615, 248] width 12 height 12
click at [213, 60] on icon "0" at bounding box center [420, 119] width 627 height 189
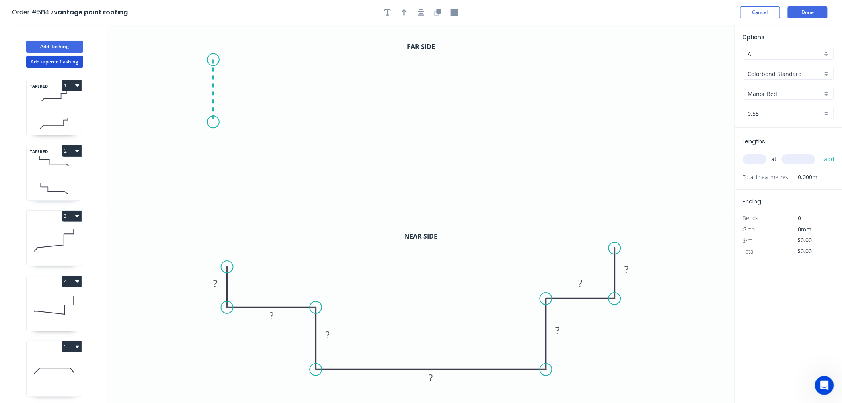
click at [212, 122] on icon "0" at bounding box center [420, 119] width 627 height 189
click at [321, 120] on icon "0 ?" at bounding box center [420, 119] width 627 height 189
click at [320, 185] on icon "0 ? ?" at bounding box center [420, 119] width 627 height 189
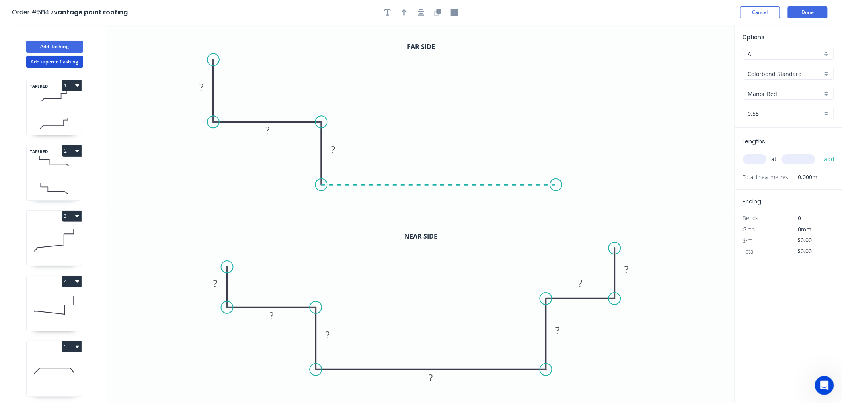
click at [556, 177] on icon "0 ? ? ?" at bounding box center [420, 119] width 627 height 189
click at [556, 118] on icon at bounding box center [556, 151] width 0 height 67
click at [619, 116] on icon "0 ? ? ? ? ?" at bounding box center [420, 119] width 627 height 189
click at [618, 53] on icon at bounding box center [618, 85] width 0 height 65
click at [619, 53] on circle at bounding box center [618, 53] width 12 height 12
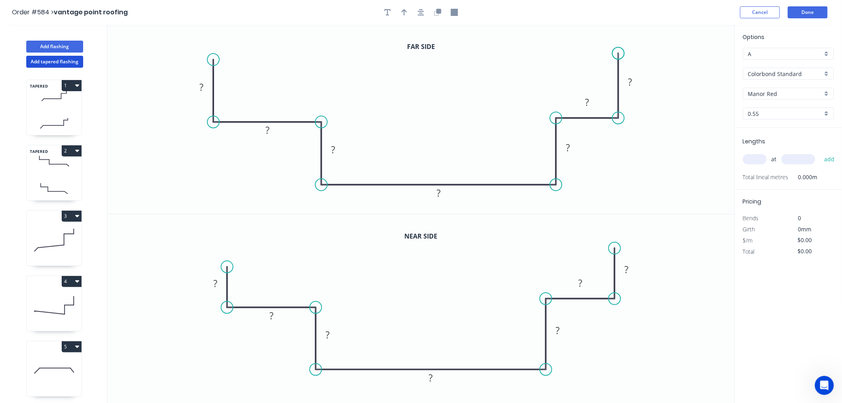
click at [619, 53] on circle at bounding box center [618, 53] width 12 height 12
click at [219, 280] on rect at bounding box center [215, 283] width 16 height 11
click at [685, 333] on icon "0 30 50 400 590 400 50 30" at bounding box center [420, 308] width 627 height 189
click at [203, 88] on tspan "?" at bounding box center [201, 86] width 4 height 13
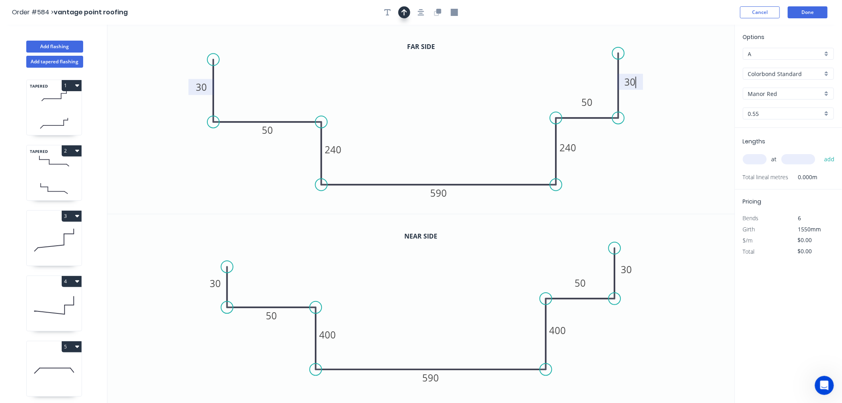
click at [405, 11] on icon "button" at bounding box center [404, 12] width 6 height 7
drag, startPoint x: 695, startPoint y: 61, endPoint x: 431, endPoint y: 114, distance: 269.3
click at [431, 114] on icon at bounding box center [430, 103] width 7 height 25
click at [764, 158] on input "text" at bounding box center [755, 159] width 24 height 10
type input "1"
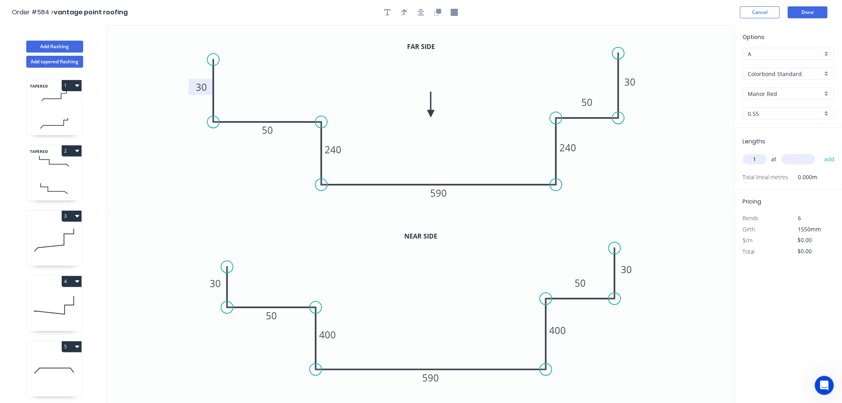
click at [801, 158] on input "text" at bounding box center [798, 159] width 34 height 10
type input "2000"
click at [820, 152] on button "add" at bounding box center [829, 159] width 19 height 14
click at [816, 10] on button "Done" at bounding box center [808, 12] width 40 height 12
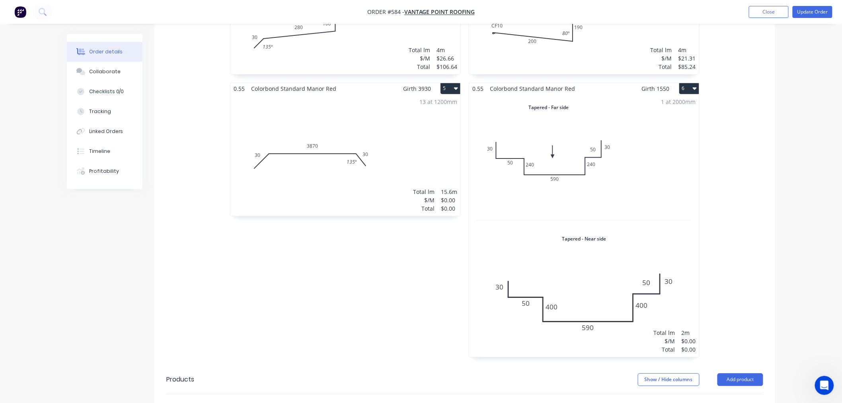
scroll to position [637, 0]
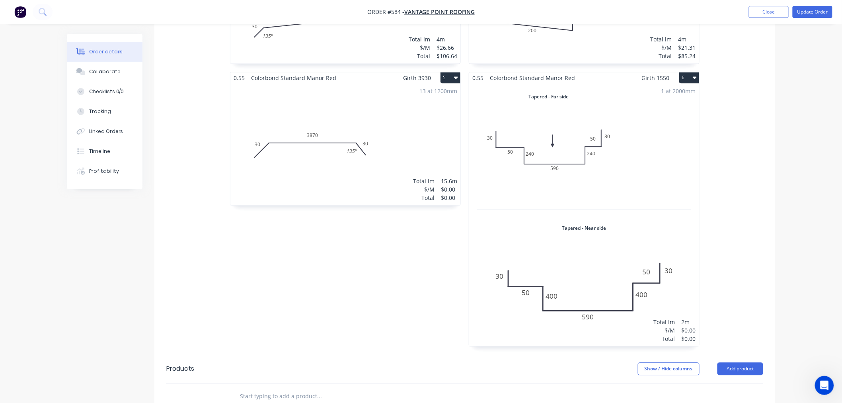
click at [663, 208] on div "1 at 2000mm Total lm $/M Total 2m $0.00 $0.00" at bounding box center [584, 215] width 230 height 262
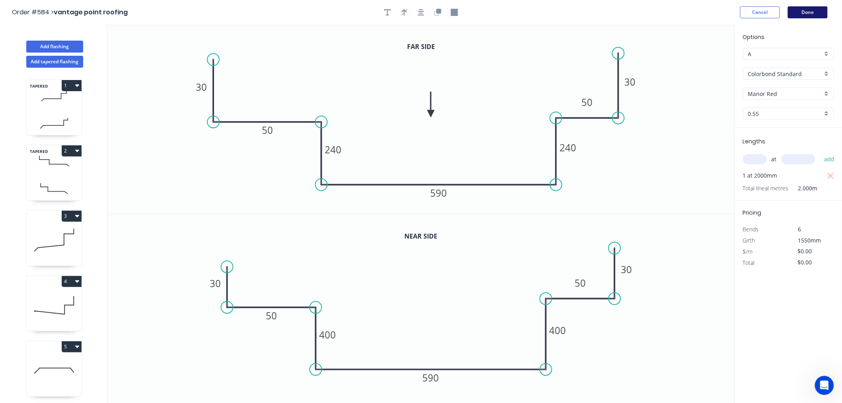
click at [813, 13] on button "Done" at bounding box center [808, 12] width 40 height 12
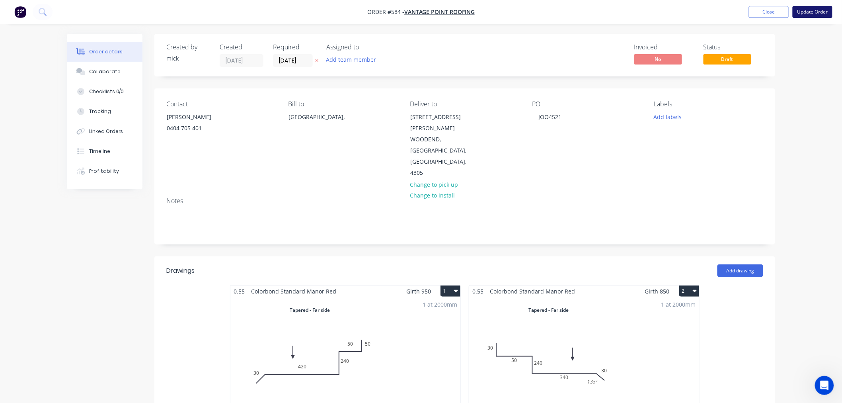
click at [809, 9] on button "Update Order" at bounding box center [812, 12] width 40 height 12
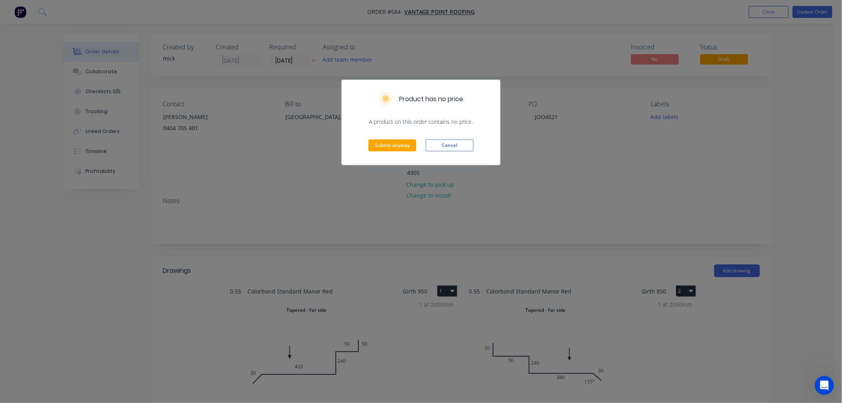
click at [407, 152] on div "Submit anyway Cancel" at bounding box center [421, 145] width 158 height 39
click at [395, 148] on button "Submit anyway" at bounding box center [392, 145] width 48 height 12
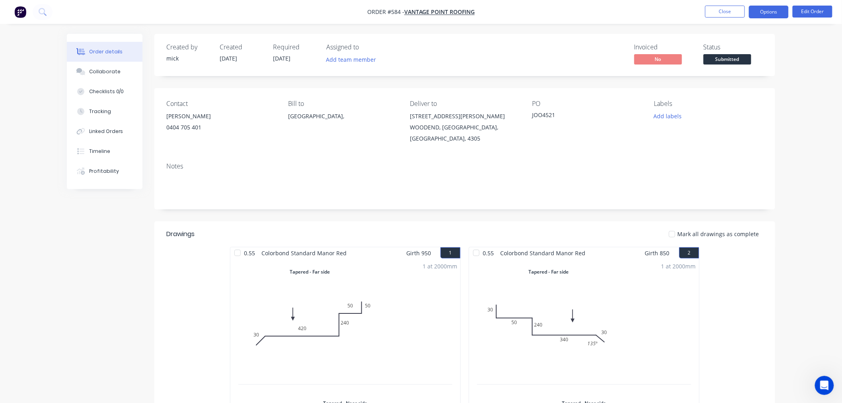
click at [769, 10] on button "Options" at bounding box center [769, 12] width 40 height 13
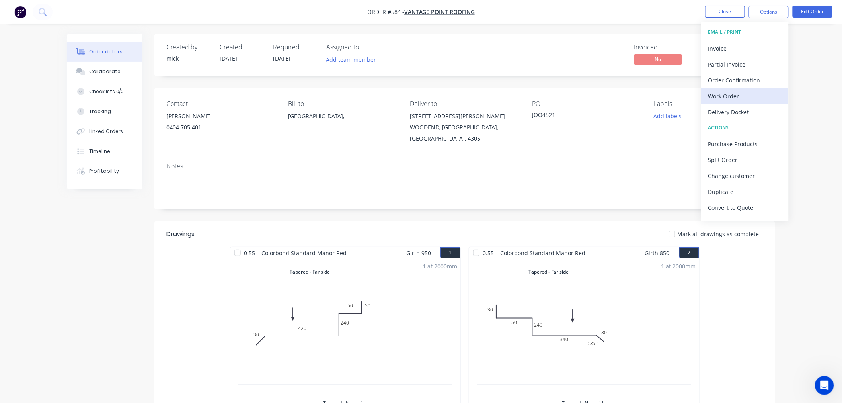
click at [746, 98] on div "Work Order" at bounding box center [744, 96] width 73 height 12
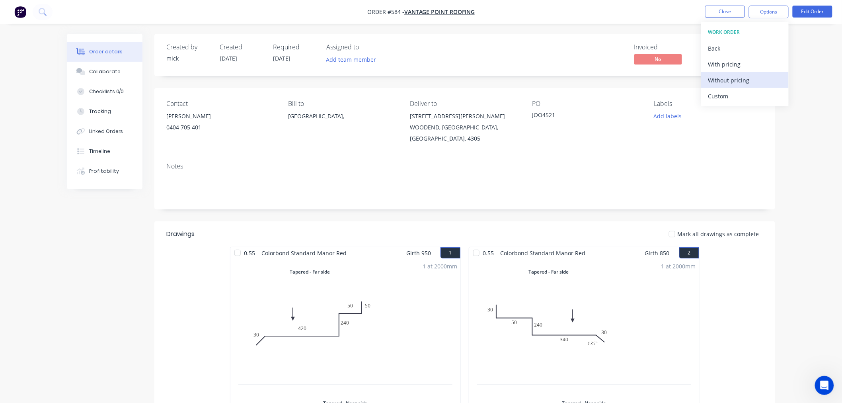
click at [746, 86] on button "Without pricing" at bounding box center [745, 80] width 88 height 16
